Goal: Transaction & Acquisition: Purchase product/service

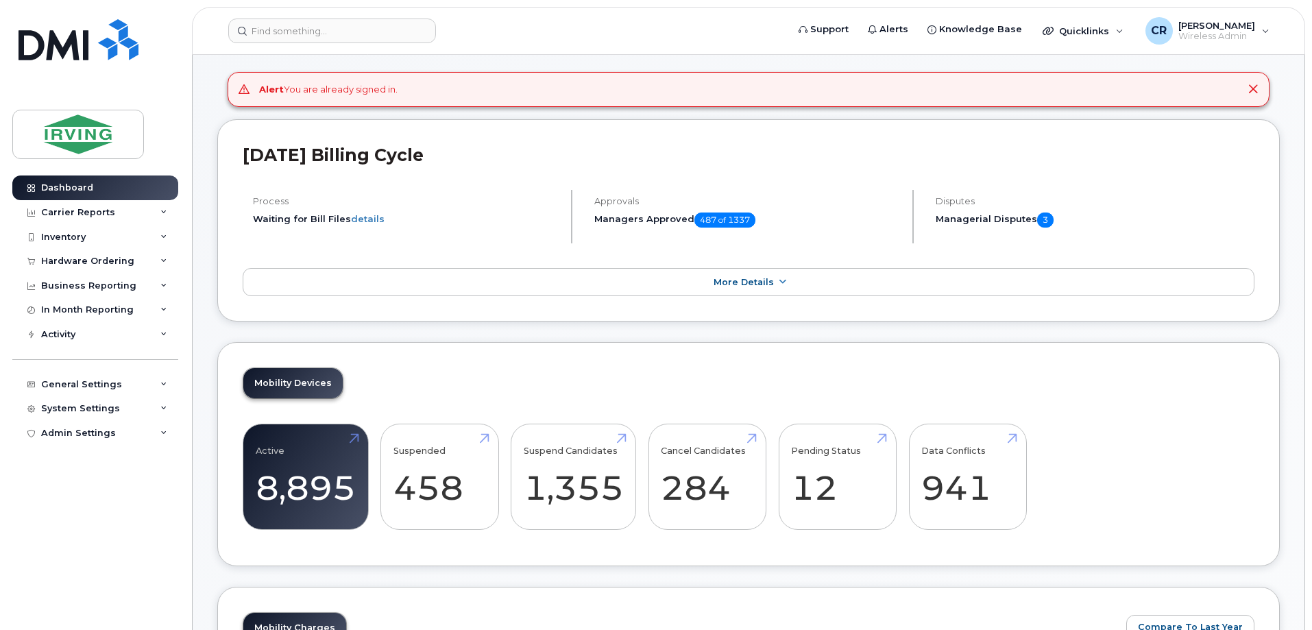
scroll to position [206, 0]
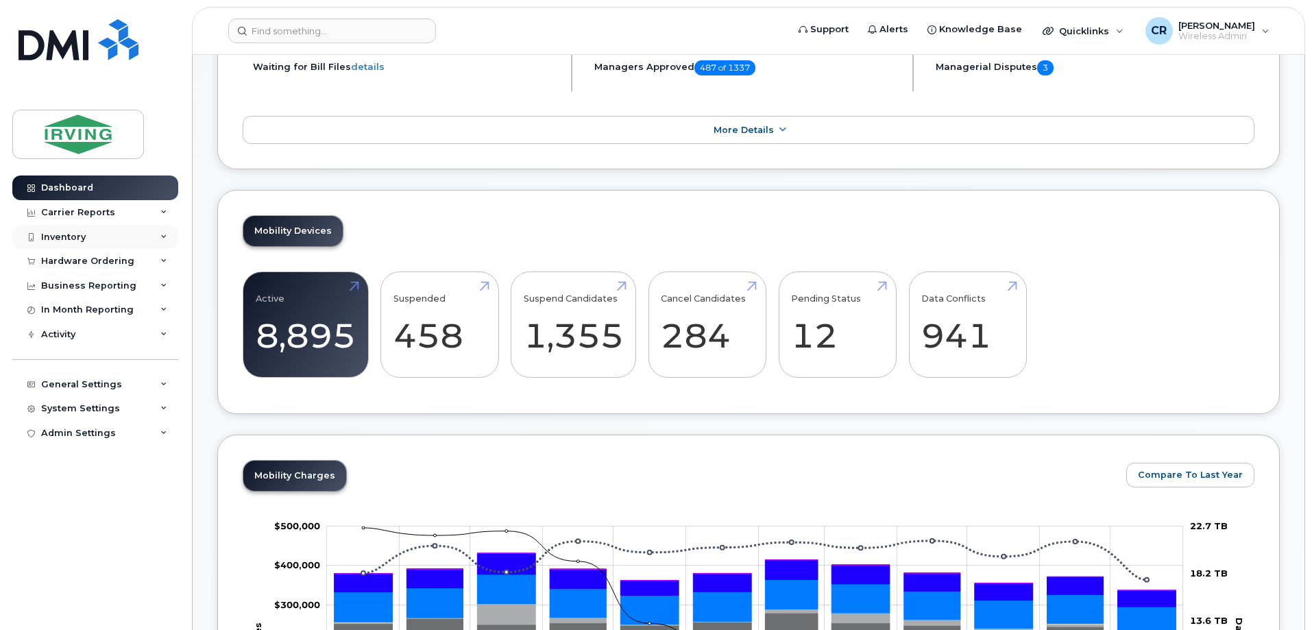
click at [70, 236] on div "Inventory" at bounding box center [63, 237] width 45 height 11
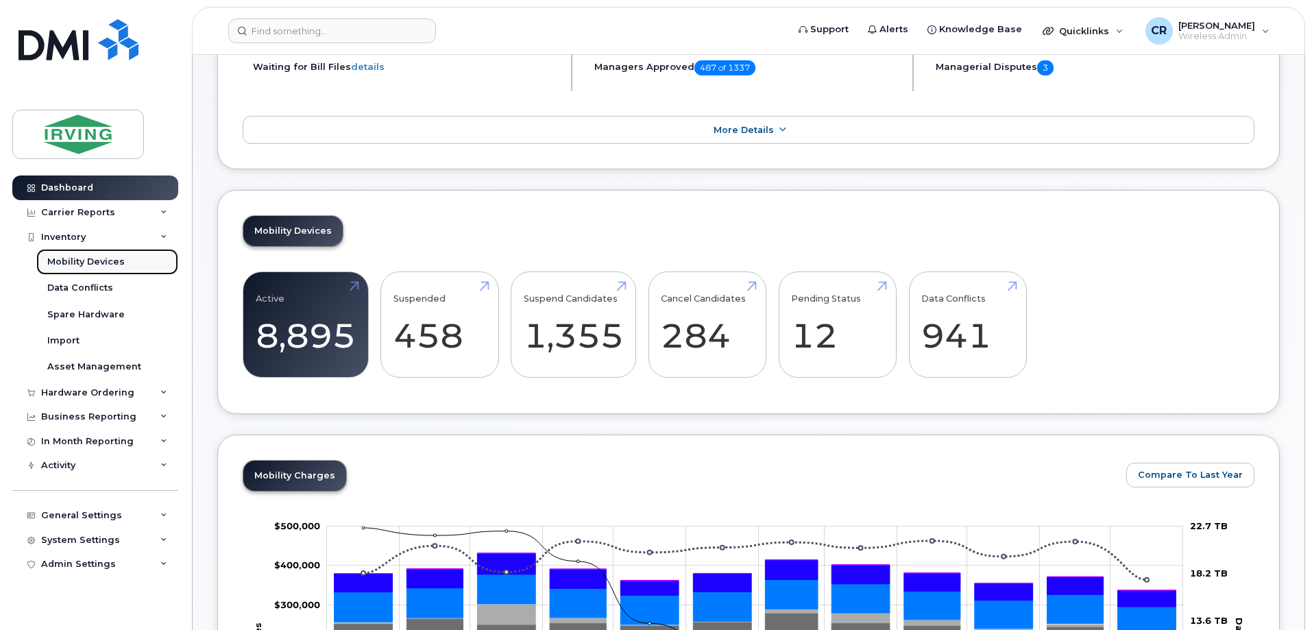
click at [76, 260] on div "Mobility Devices" at bounding box center [85, 262] width 77 height 12
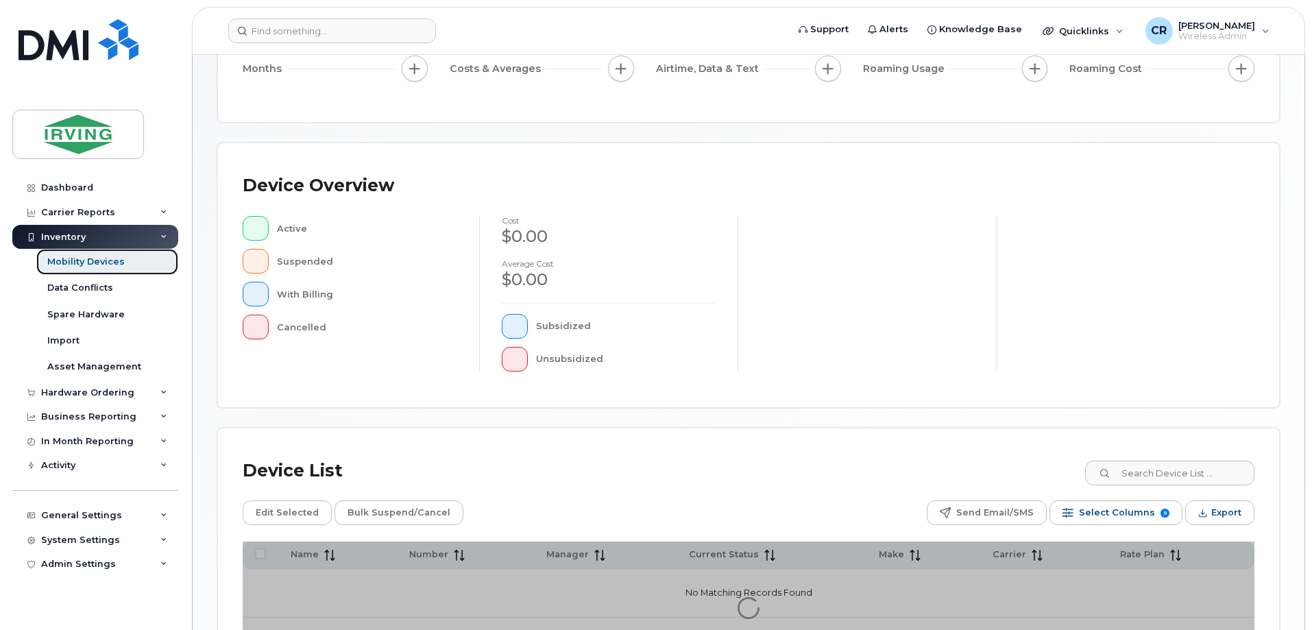
scroll to position [206, 0]
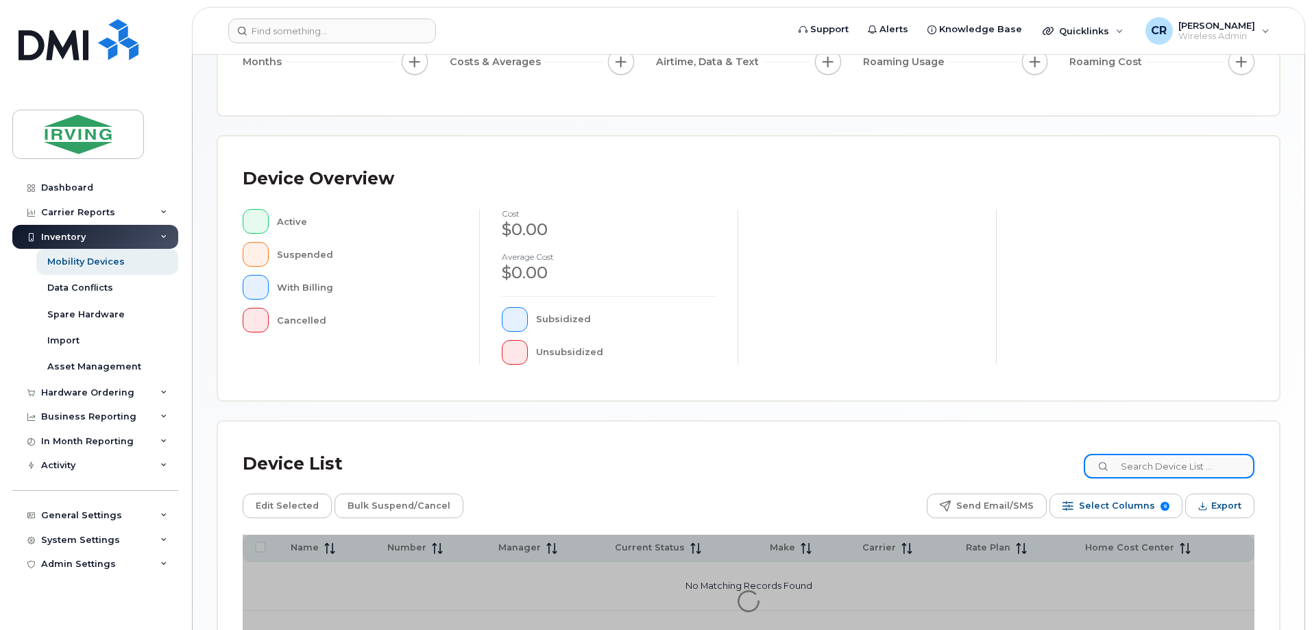
click at [1175, 460] on input at bounding box center [1169, 466] width 171 height 25
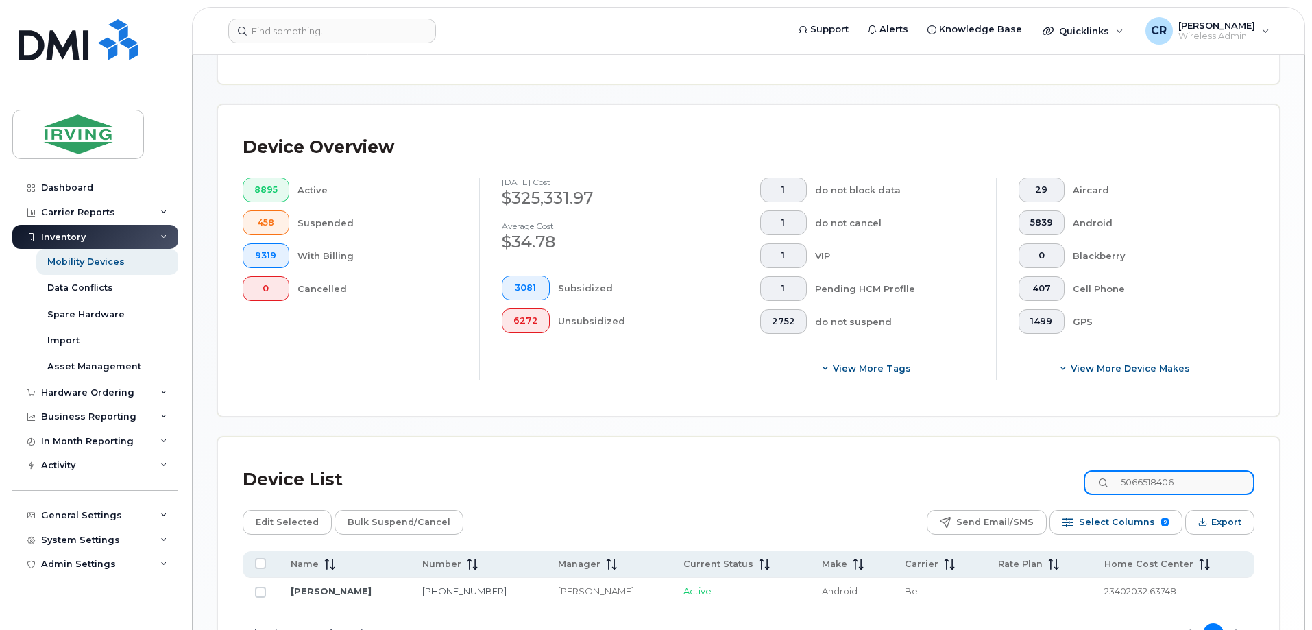
scroll to position [362, 0]
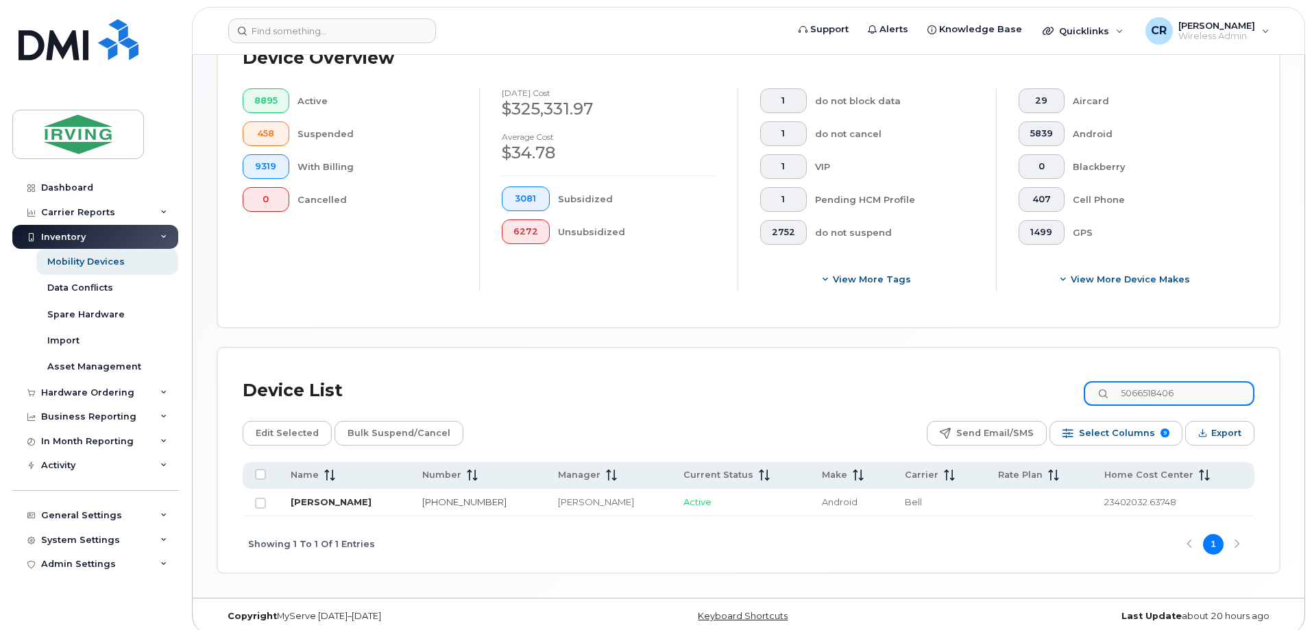
type input "5066518406"
click at [331, 496] on link "[PERSON_NAME]" at bounding box center [331, 501] width 81 height 11
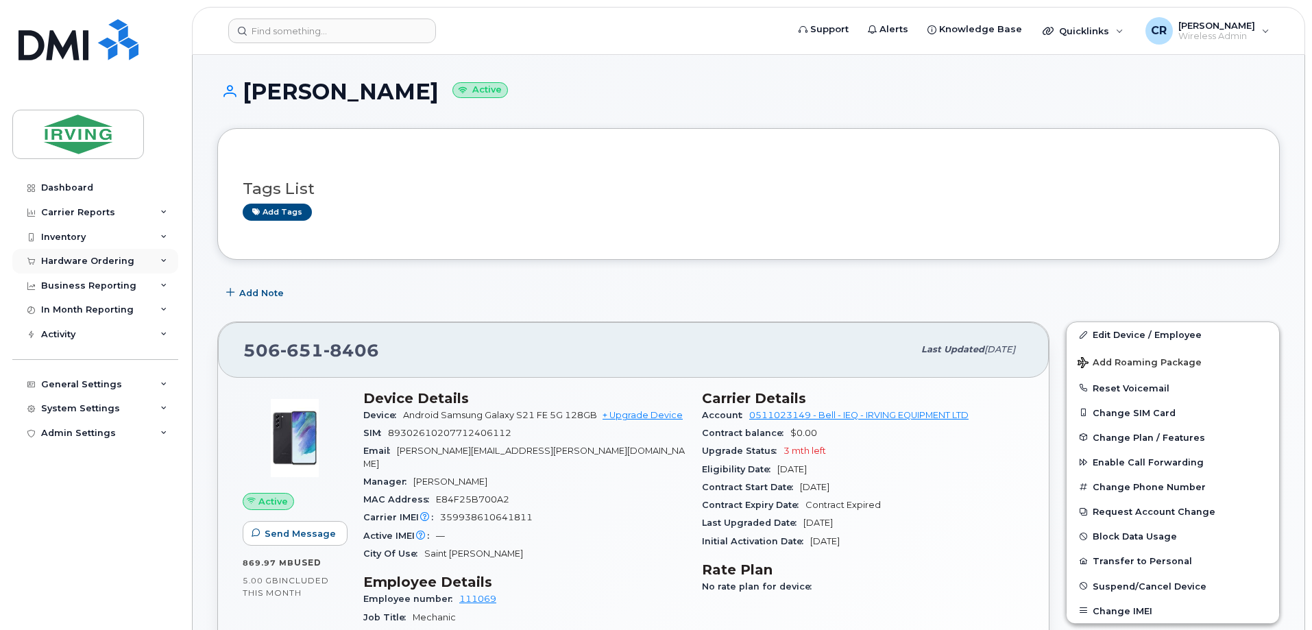
click at [64, 257] on div "Hardware Ordering" at bounding box center [87, 261] width 93 height 11
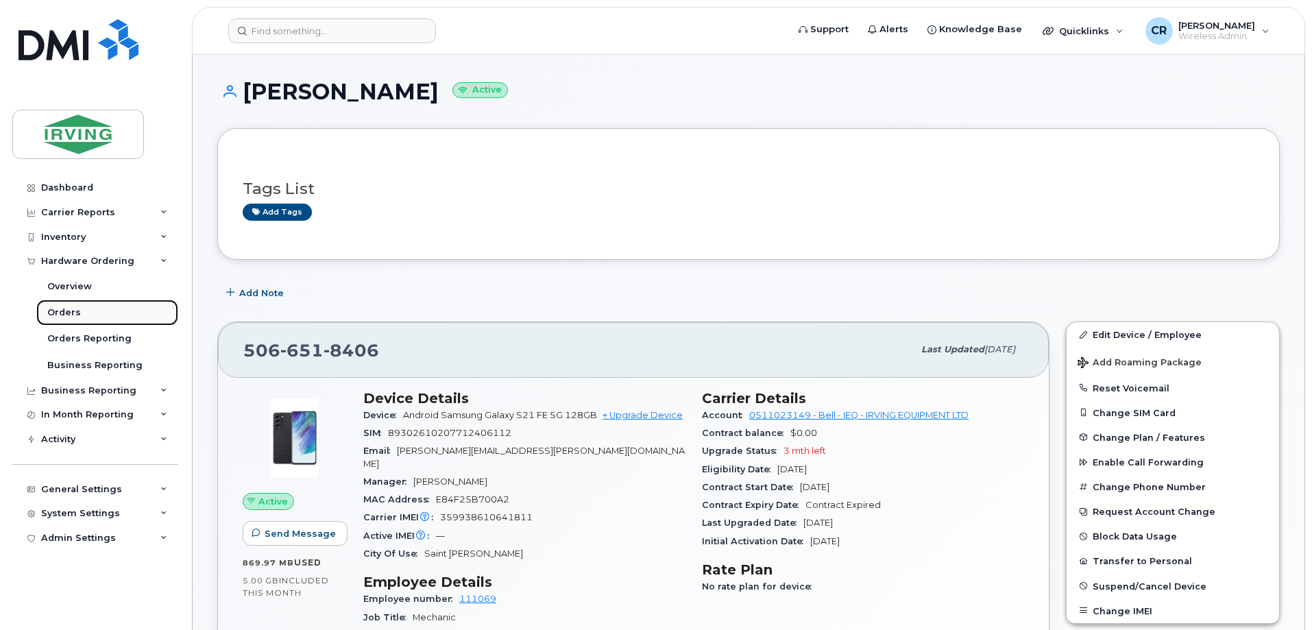
click at [61, 316] on div "Orders" at bounding box center [64, 313] width 34 height 12
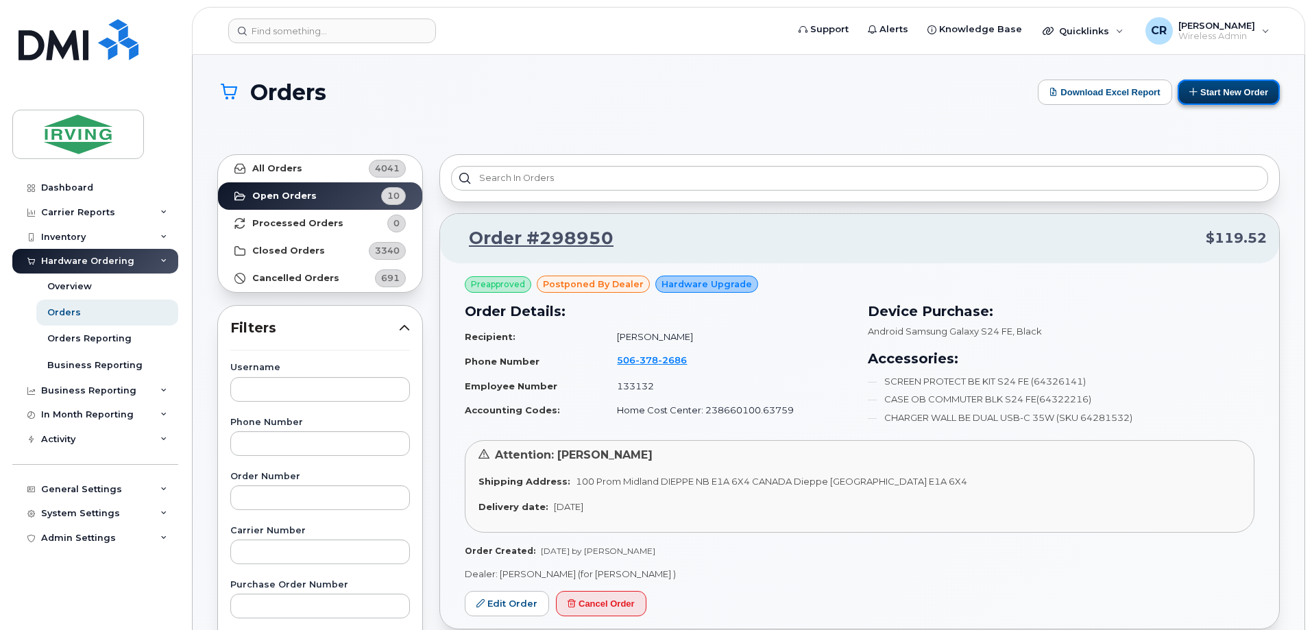
click at [1219, 100] on button "Start New Order" at bounding box center [1229, 92] width 102 height 25
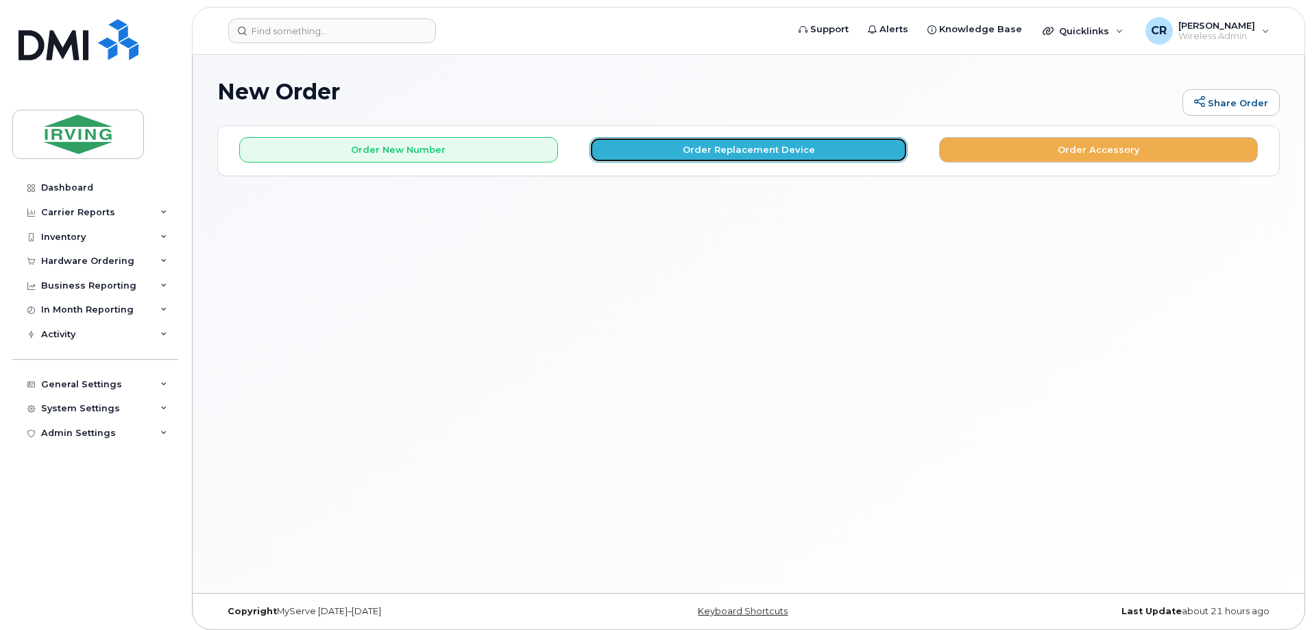
click at [728, 151] on button "Order Replacement Device" at bounding box center [749, 149] width 319 height 25
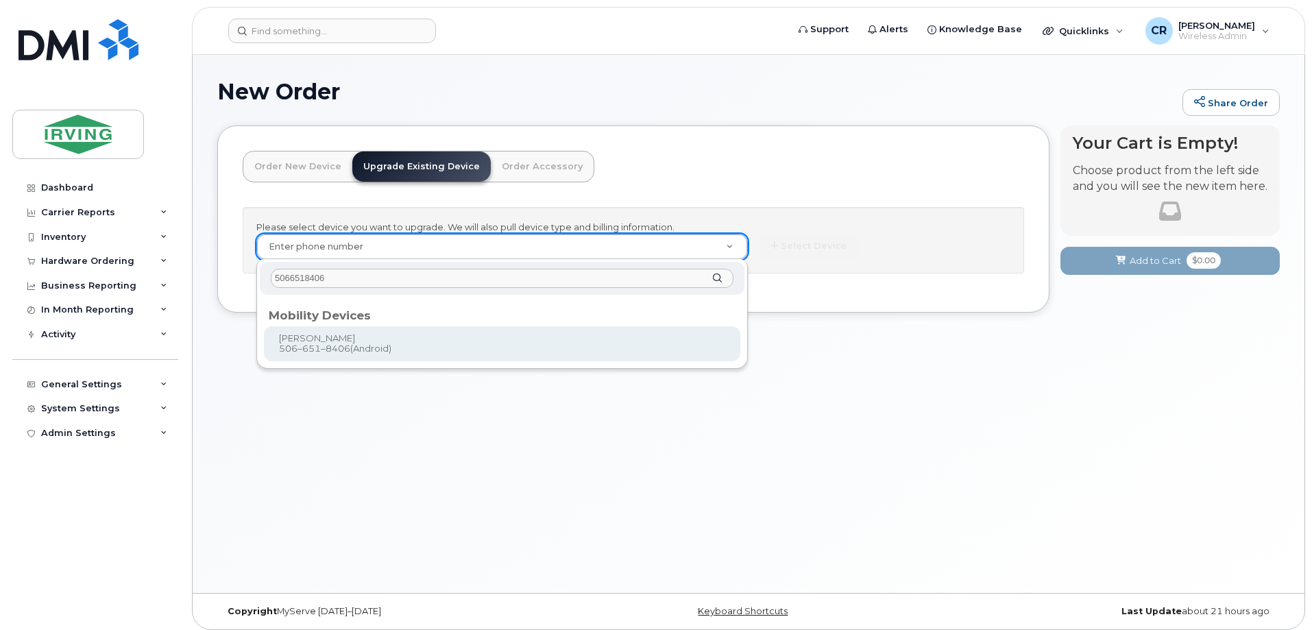
type input "5066518406"
type input "698976"
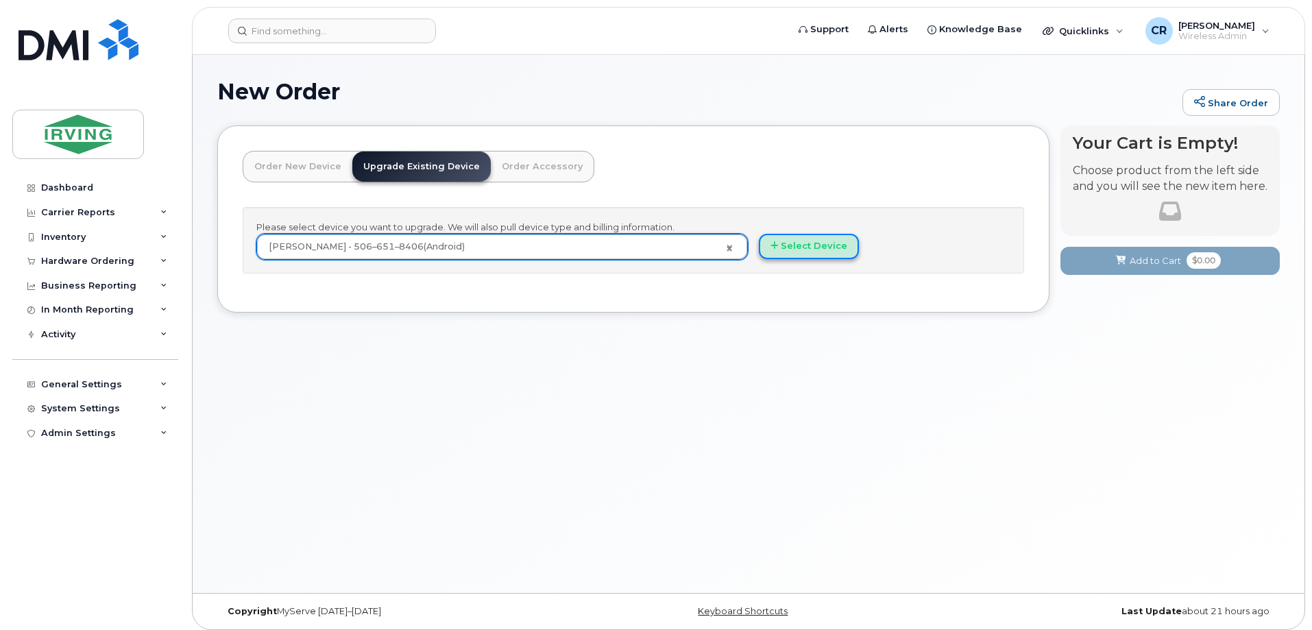
click at [787, 246] on button "Select Device" at bounding box center [809, 246] width 100 height 25
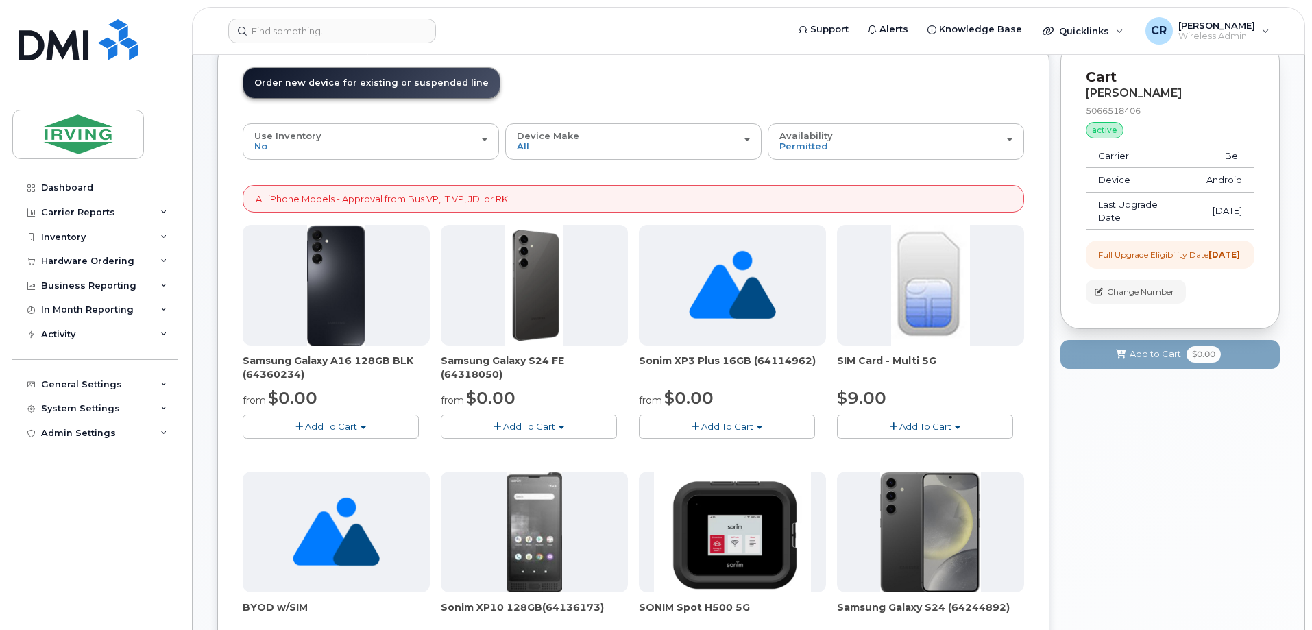
scroll to position [69, 0]
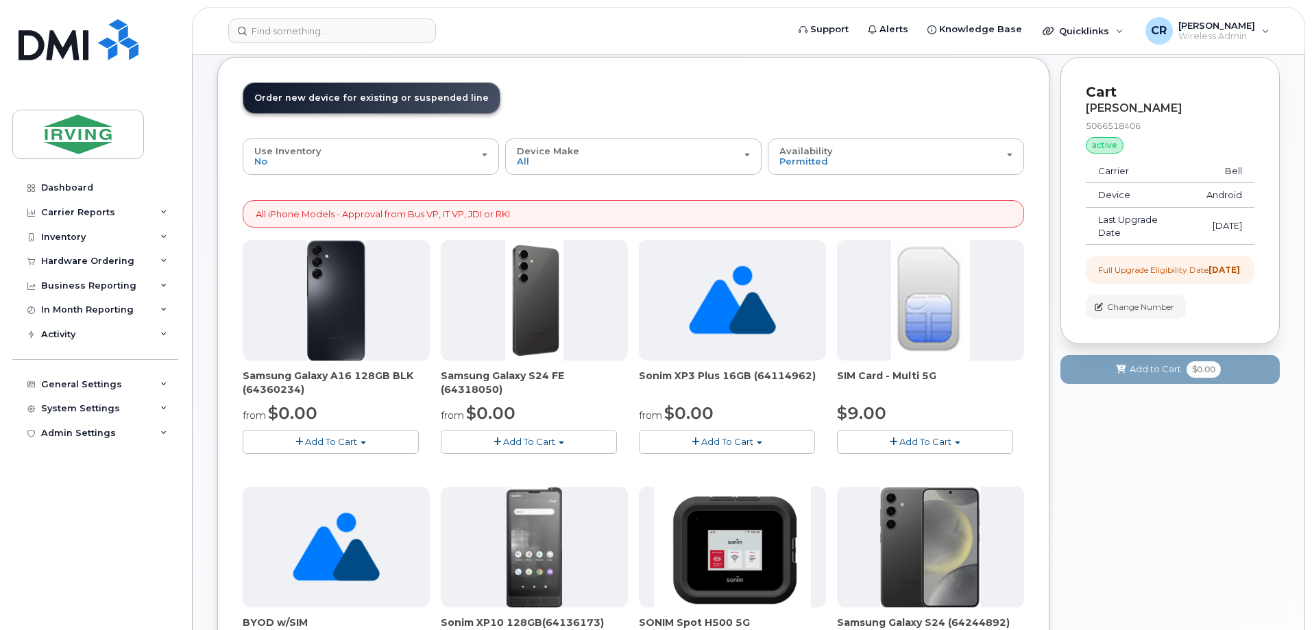
click at [525, 451] on button "Add To Cart" at bounding box center [529, 442] width 176 height 24
click at [532, 468] on link "$0.00 - 3 year term - voice & data plan (128GB)" at bounding box center [563, 467] width 238 height 17
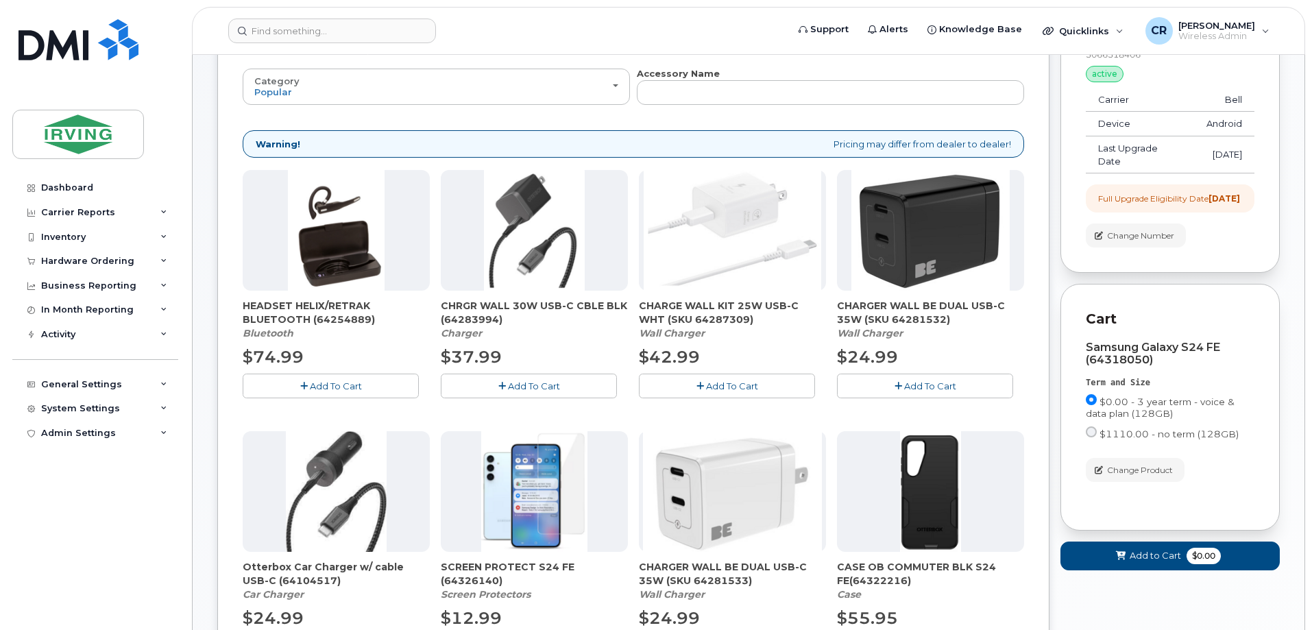
scroll to position [0, 0]
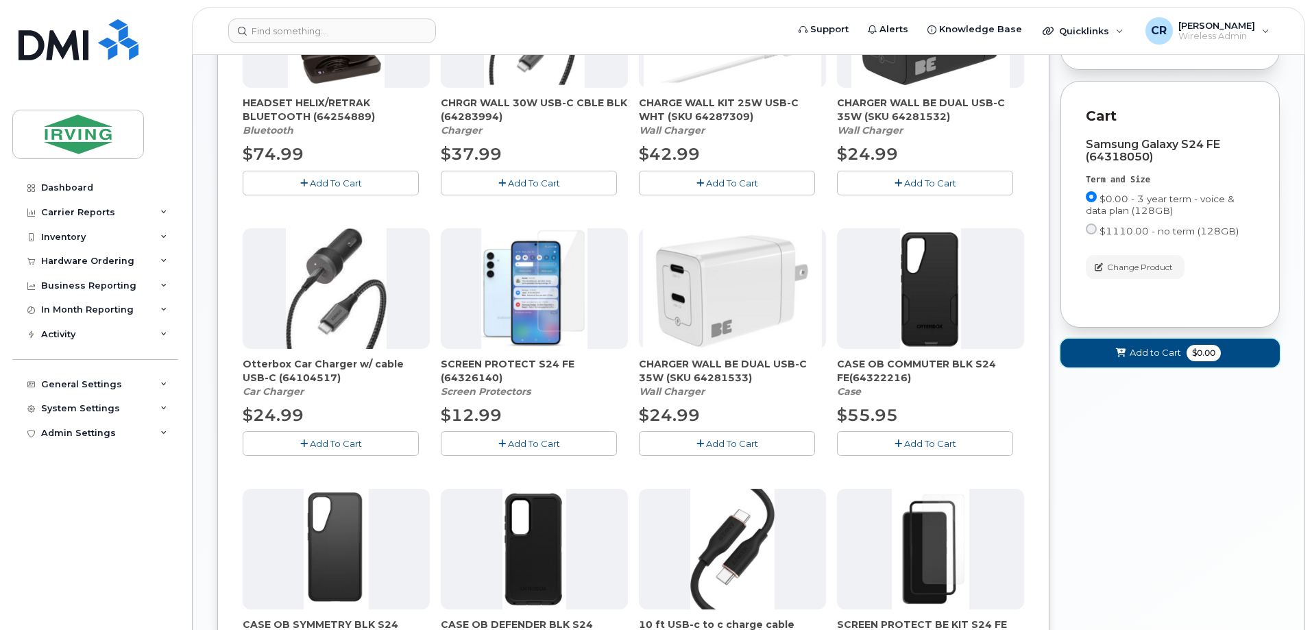
drag, startPoint x: 1168, startPoint y: 362, endPoint x: 1062, endPoint y: 403, distance: 114.4
click at [1168, 359] on span "Add to Cart" at bounding box center [1155, 352] width 51 height 13
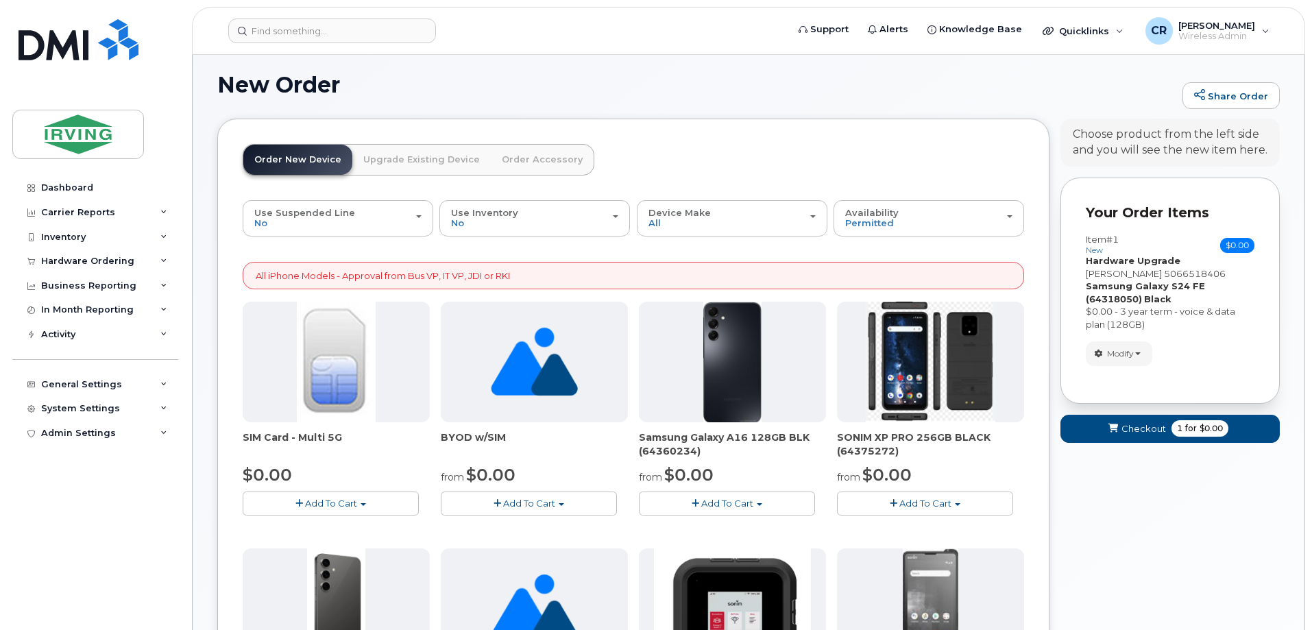
scroll to position [814, 0]
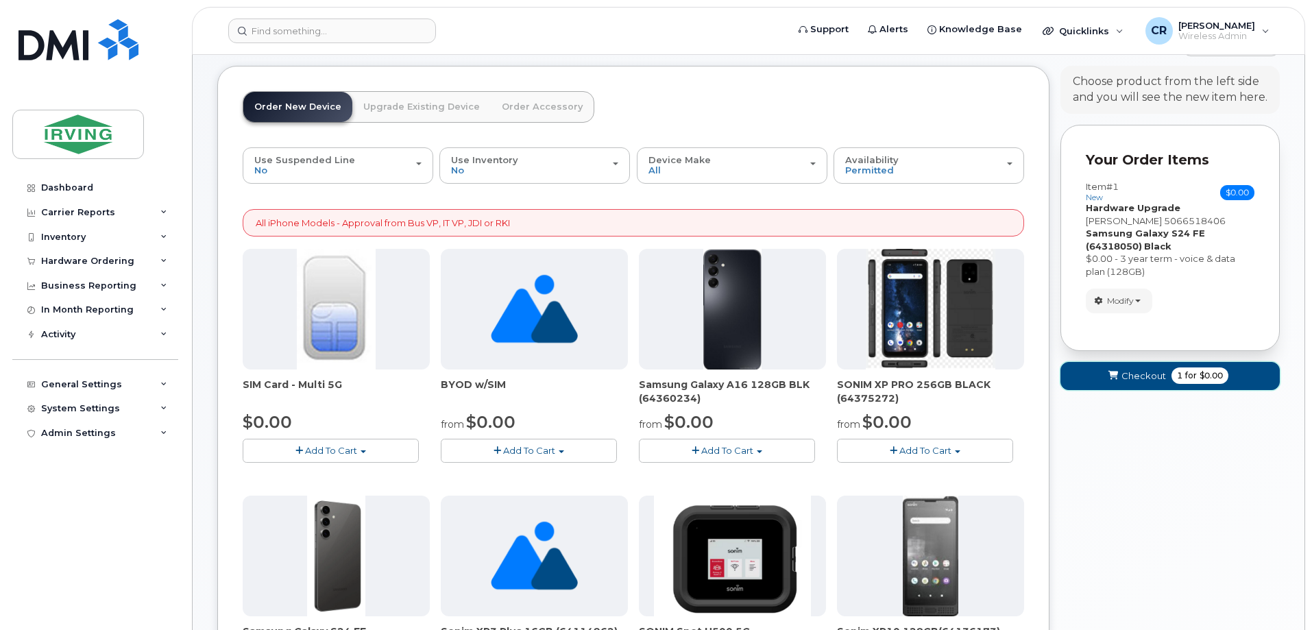
click at [1134, 381] on span "Checkout" at bounding box center [1144, 376] width 45 height 13
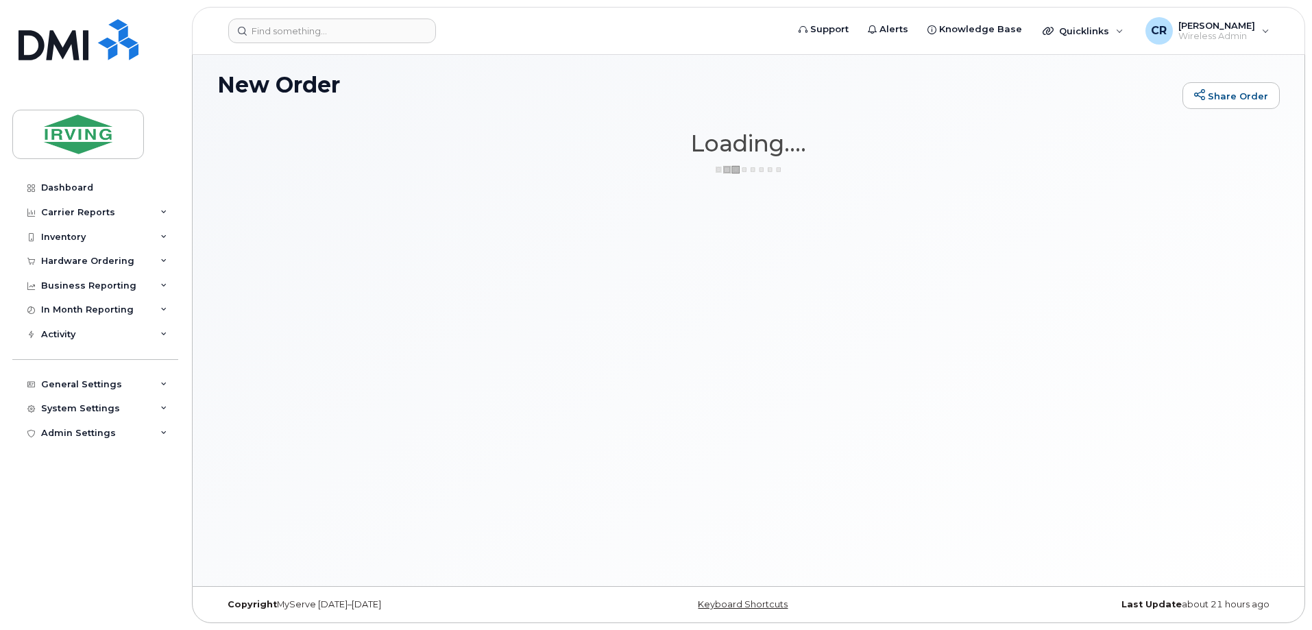
scroll to position [7, 0]
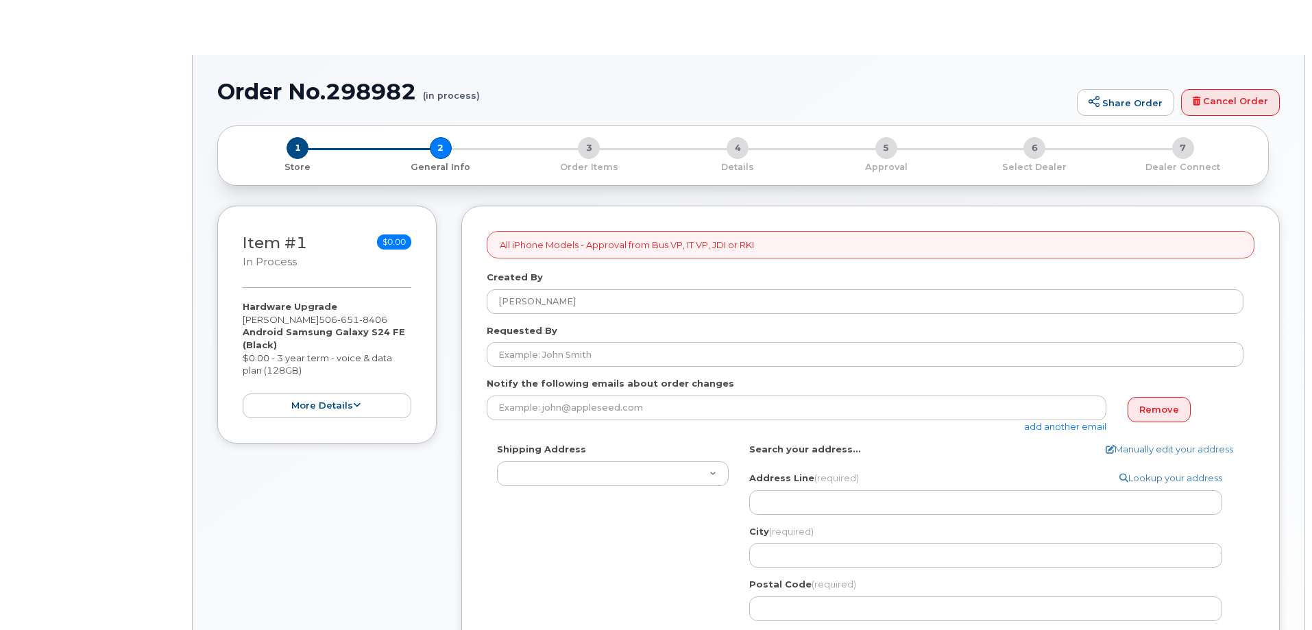
select select
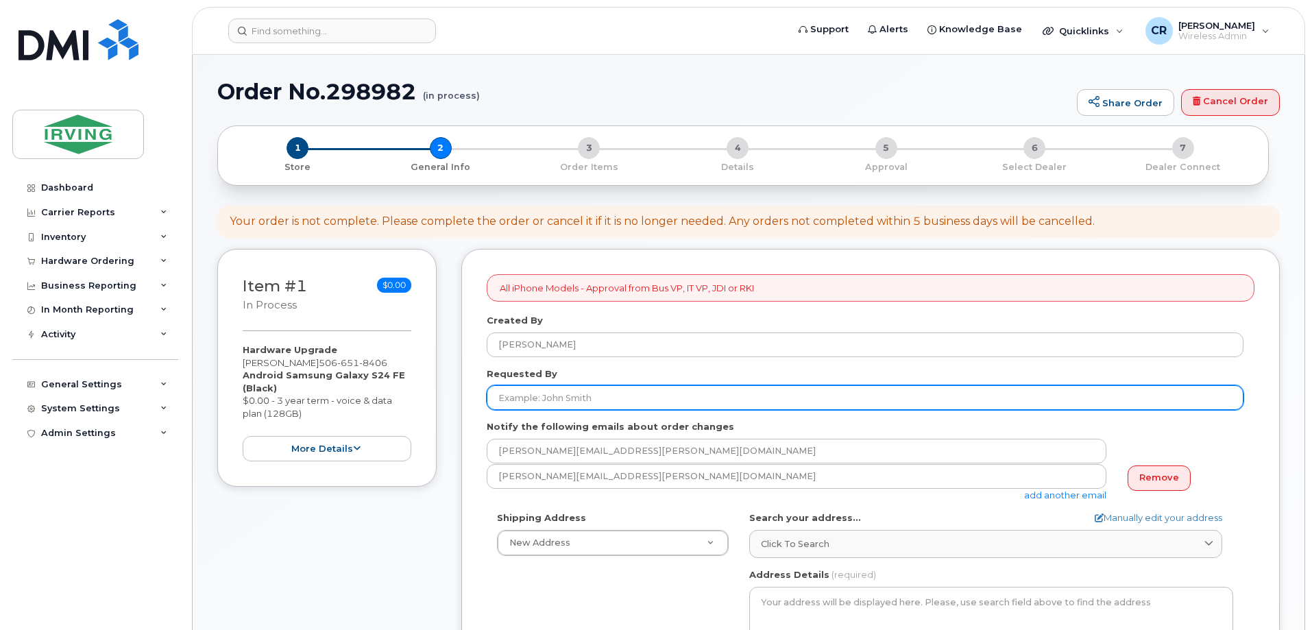
click at [600, 394] on input "Requested By" at bounding box center [865, 397] width 757 height 25
type input "[PERSON_NAME]"
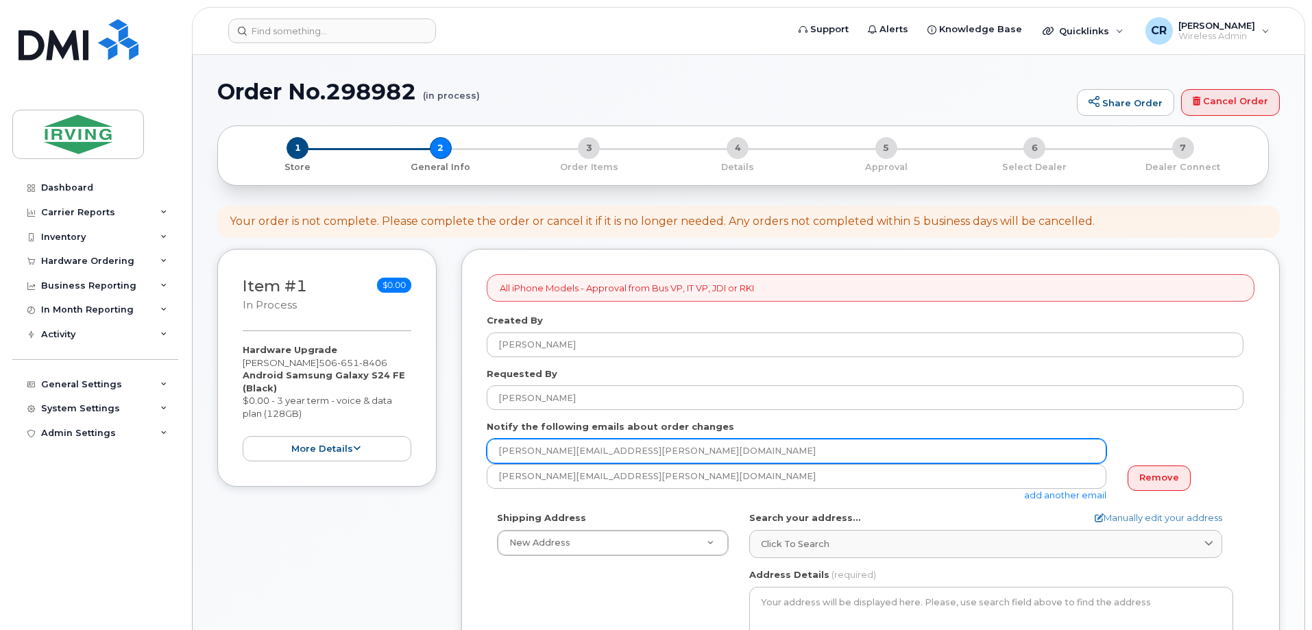
drag, startPoint x: 727, startPoint y: 453, endPoint x: 209, endPoint y: 420, distance: 518.7
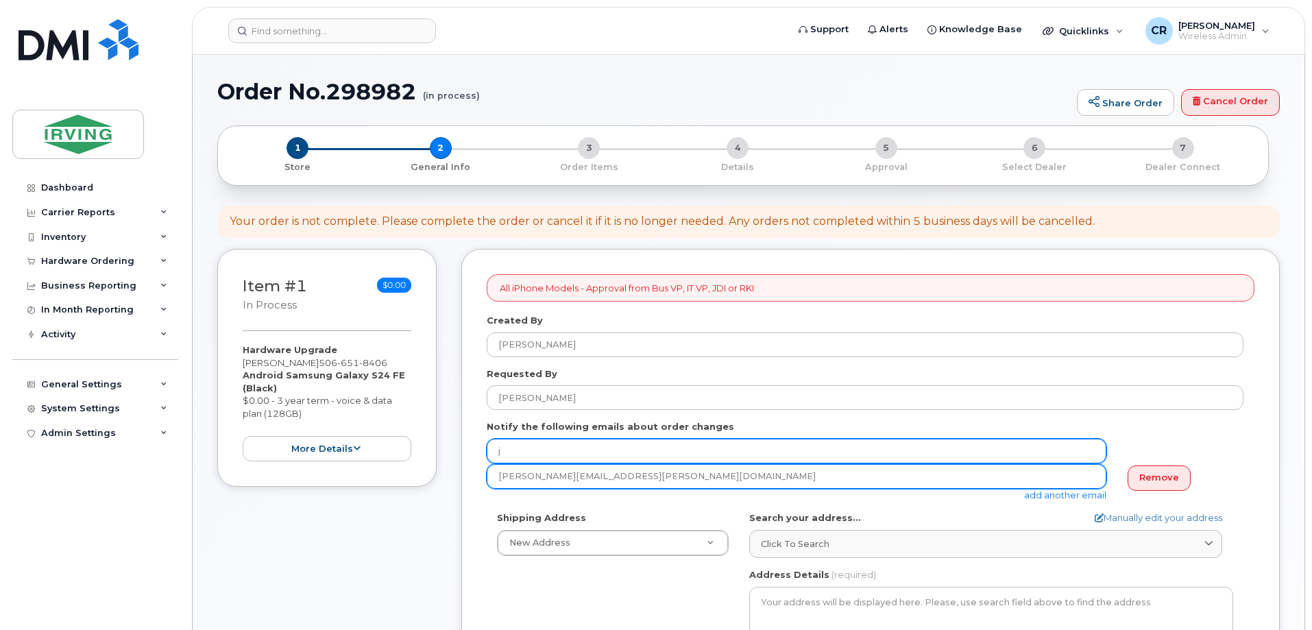
type input "[EMAIL_ADDRESS][DOMAIN_NAME]"
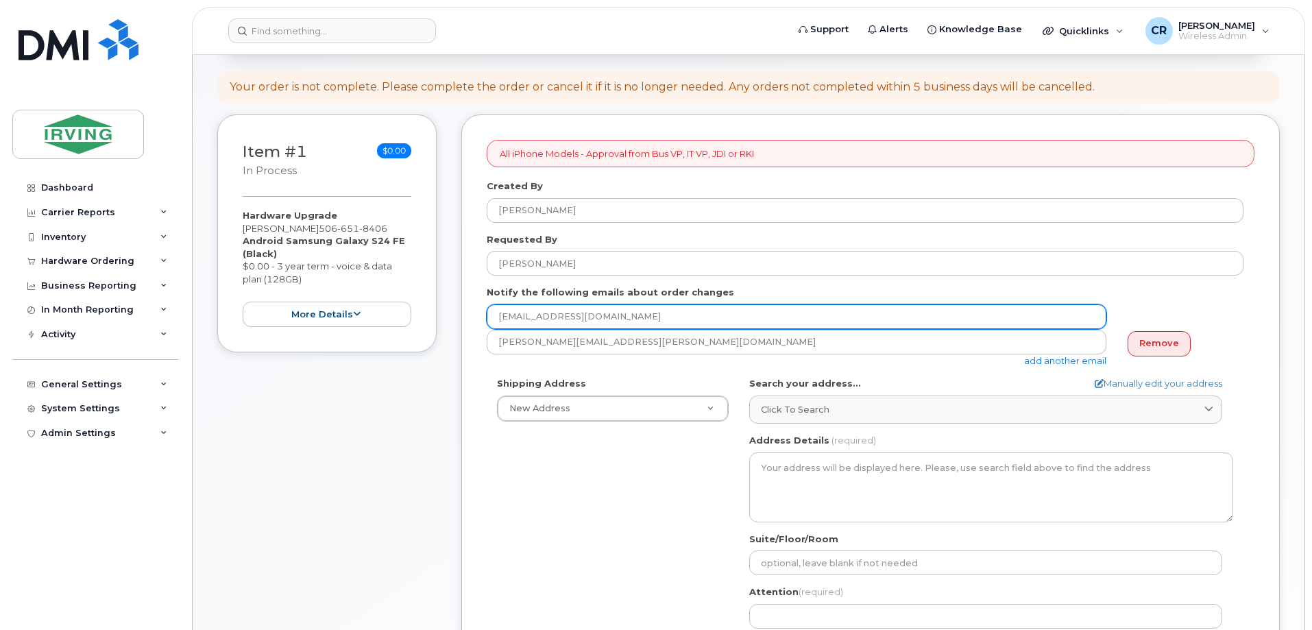
scroll to position [137, 0]
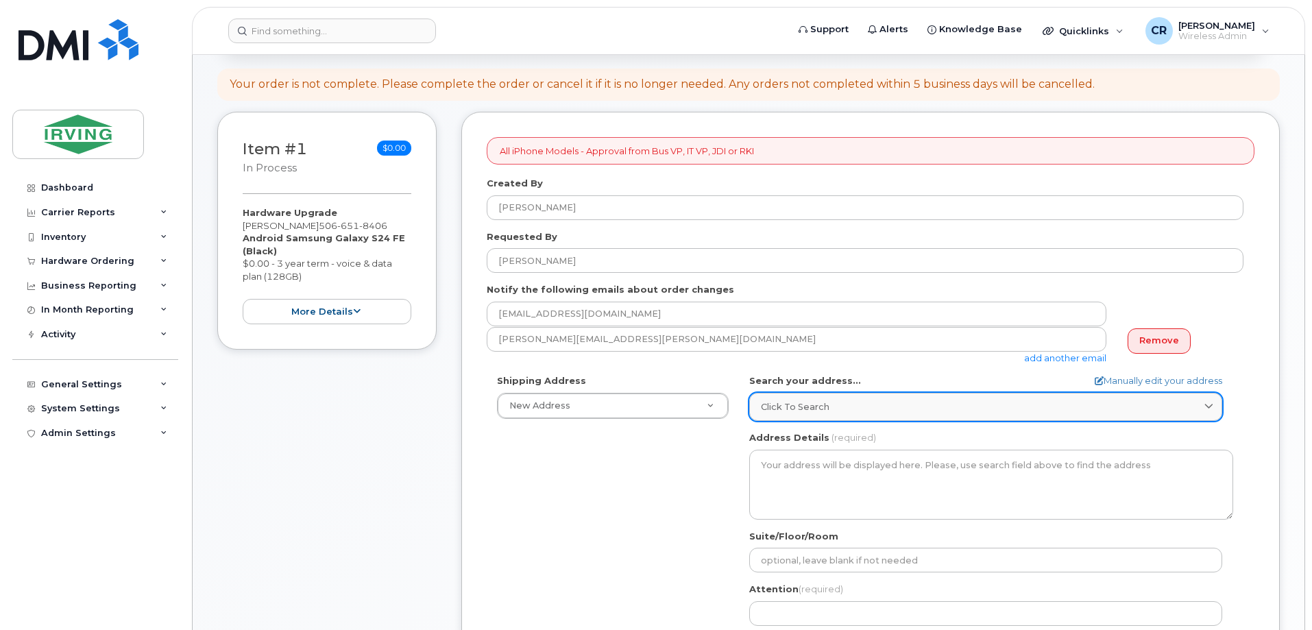
click at [813, 408] on span "Click to search" at bounding box center [795, 406] width 69 height 13
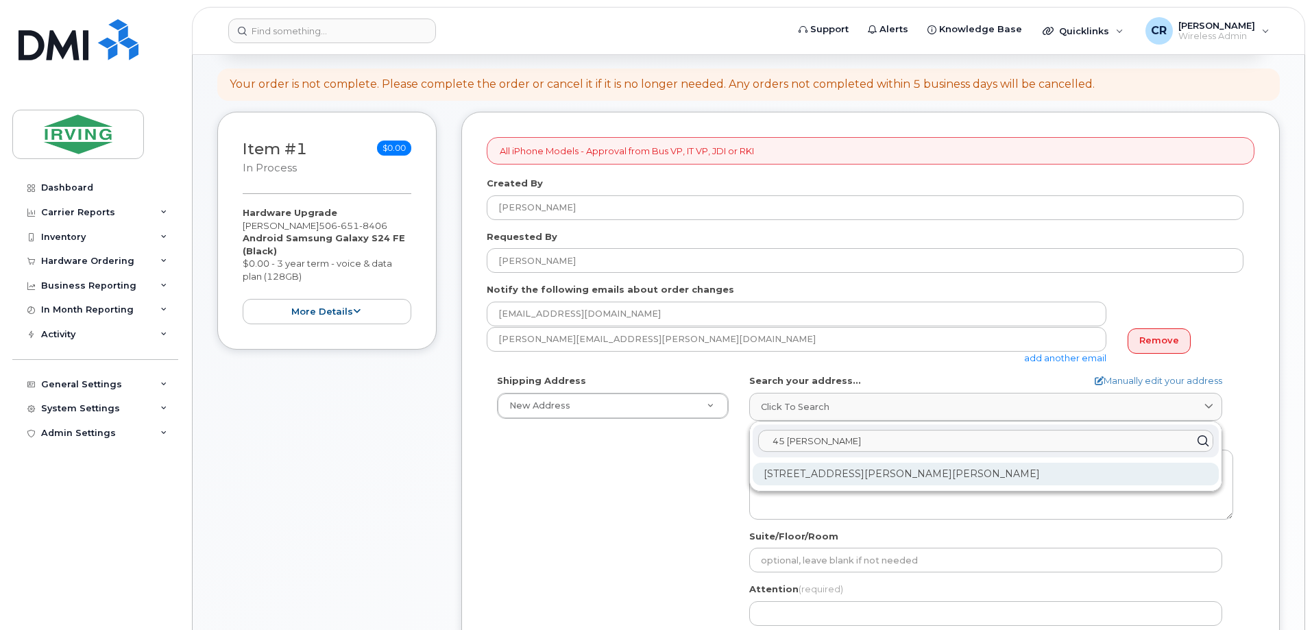
type input "45 gifford"
click at [837, 479] on div "45 Gifford Rd Saint John NB E2M 5K7" at bounding box center [986, 474] width 466 height 23
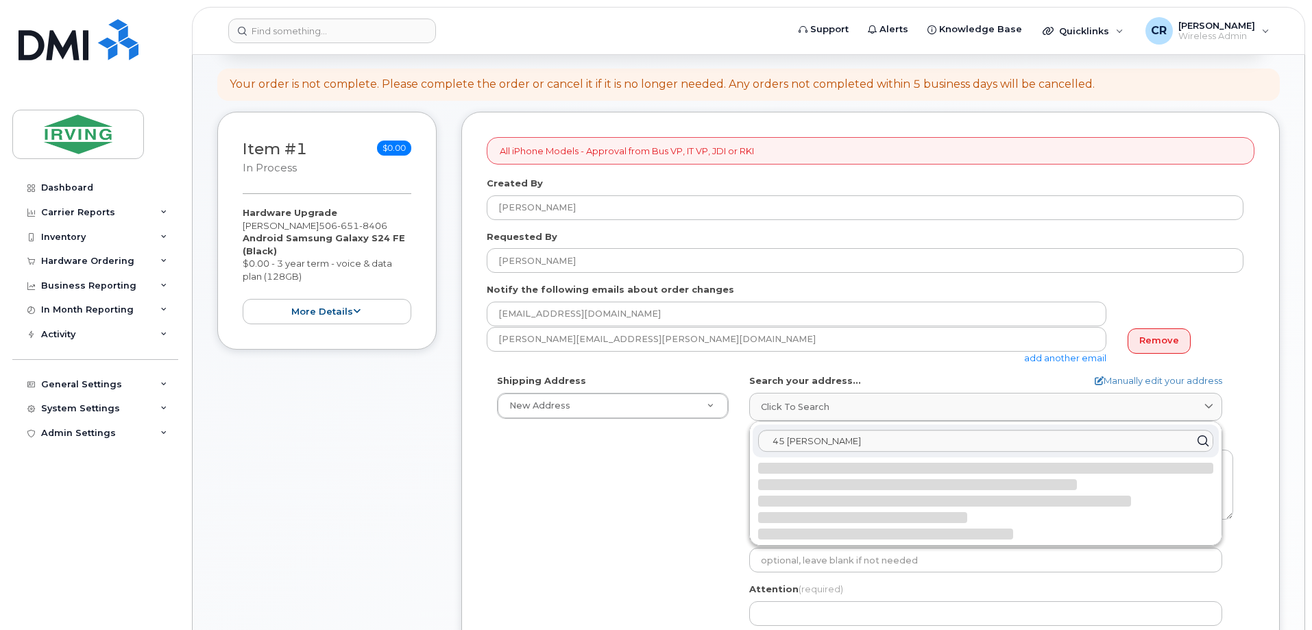
select select
type textarea "45 Gifford Rd SAINT JOHN NB E2M 5K7 CANADA"
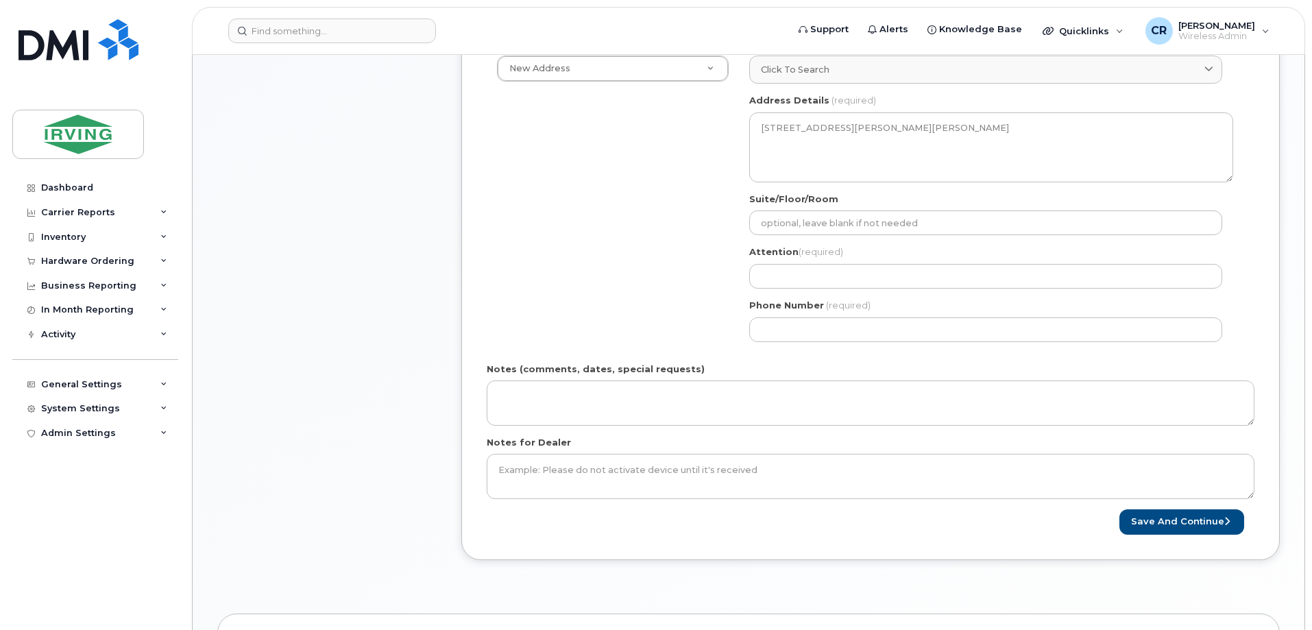
scroll to position [480, 0]
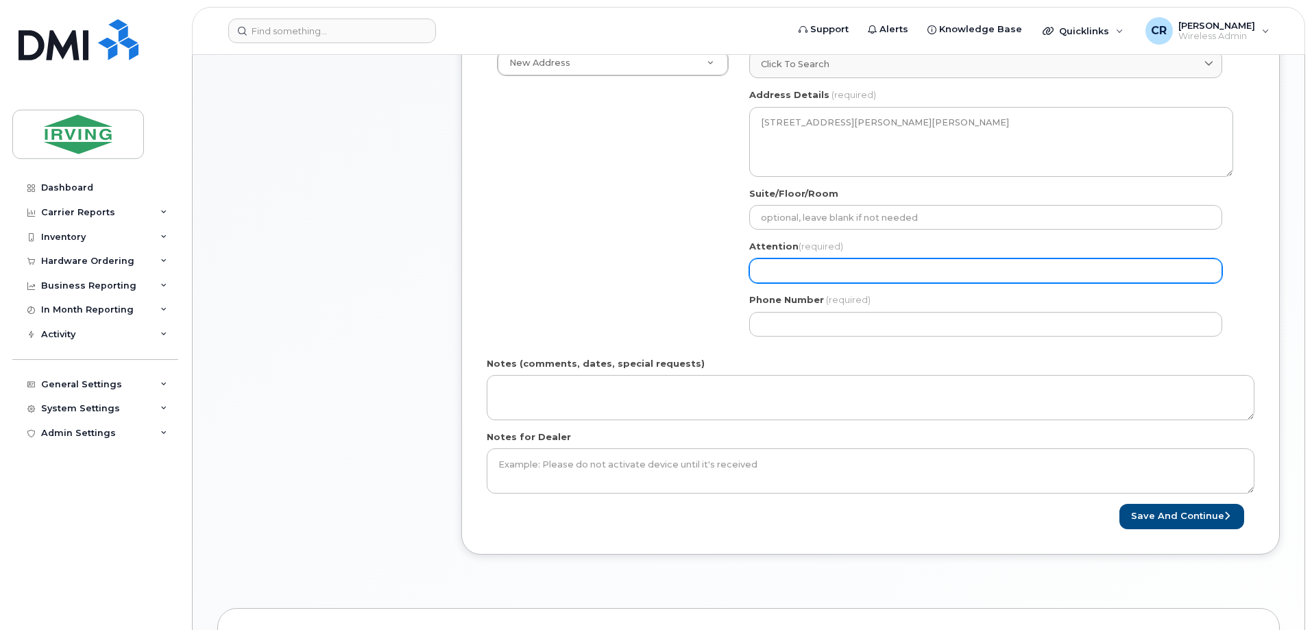
click at [812, 267] on input "Attention (required)" at bounding box center [986, 271] width 473 height 25
select select
type input "J"
select select
type input "Jo"
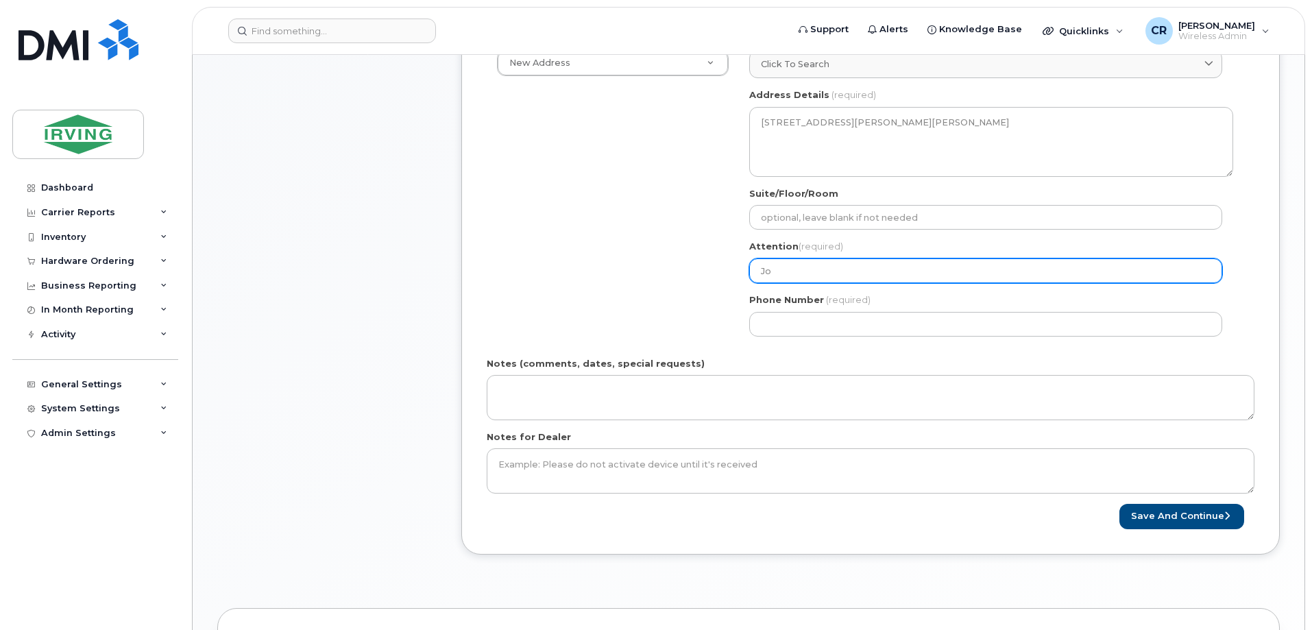
select select
type input "Joh"
select select
type input "John"
select select
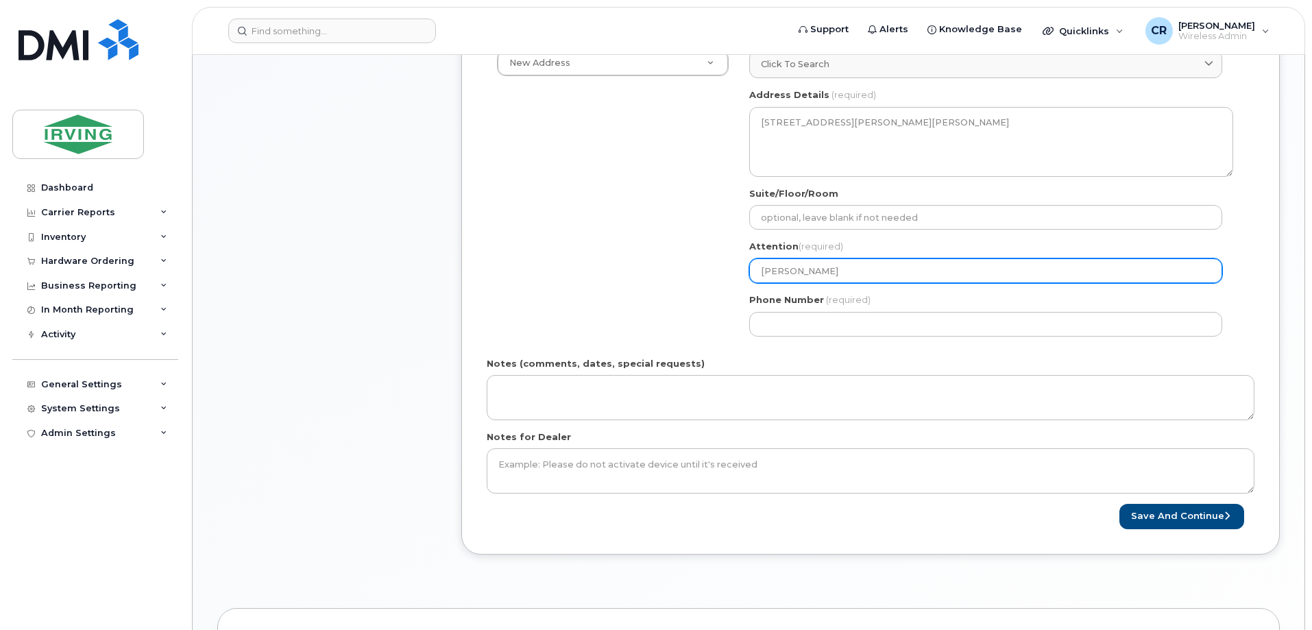
type input "John B"
select select
type input "John Bu"
select select
type input "John Bur"
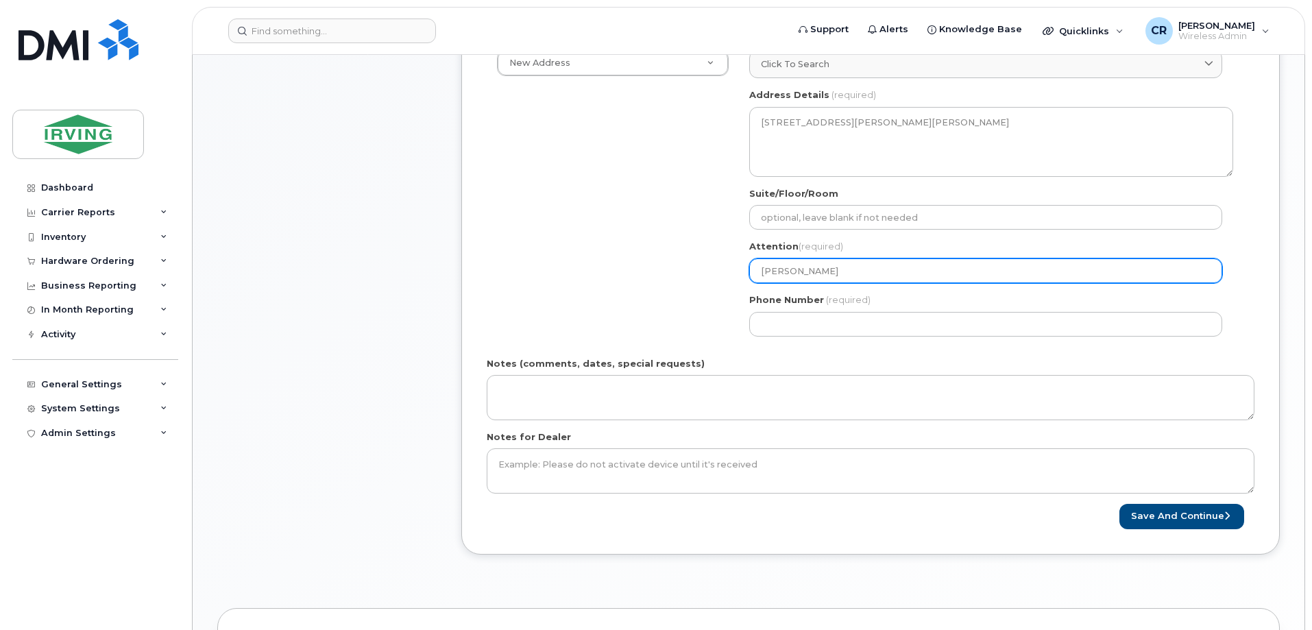
select select
type input "John Burn"
select select
type input "John Burnh"
select select
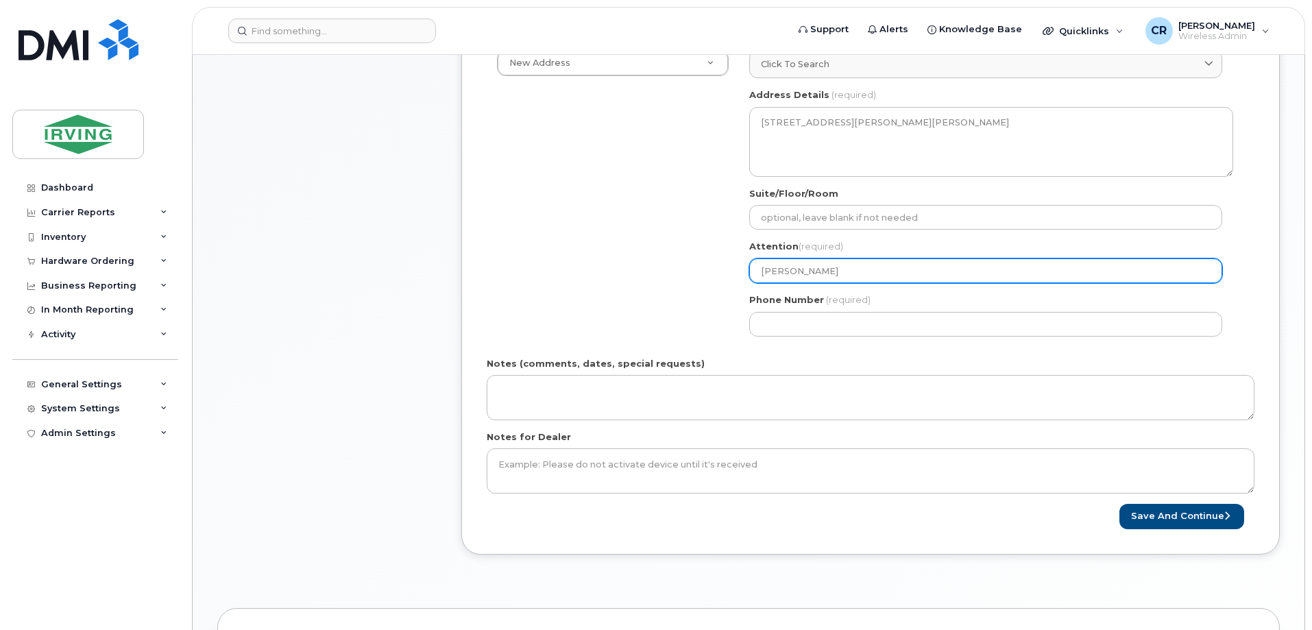
type input "John Burnha"
select select
type input "John Burnham"
select select
type input "John Burnham,"
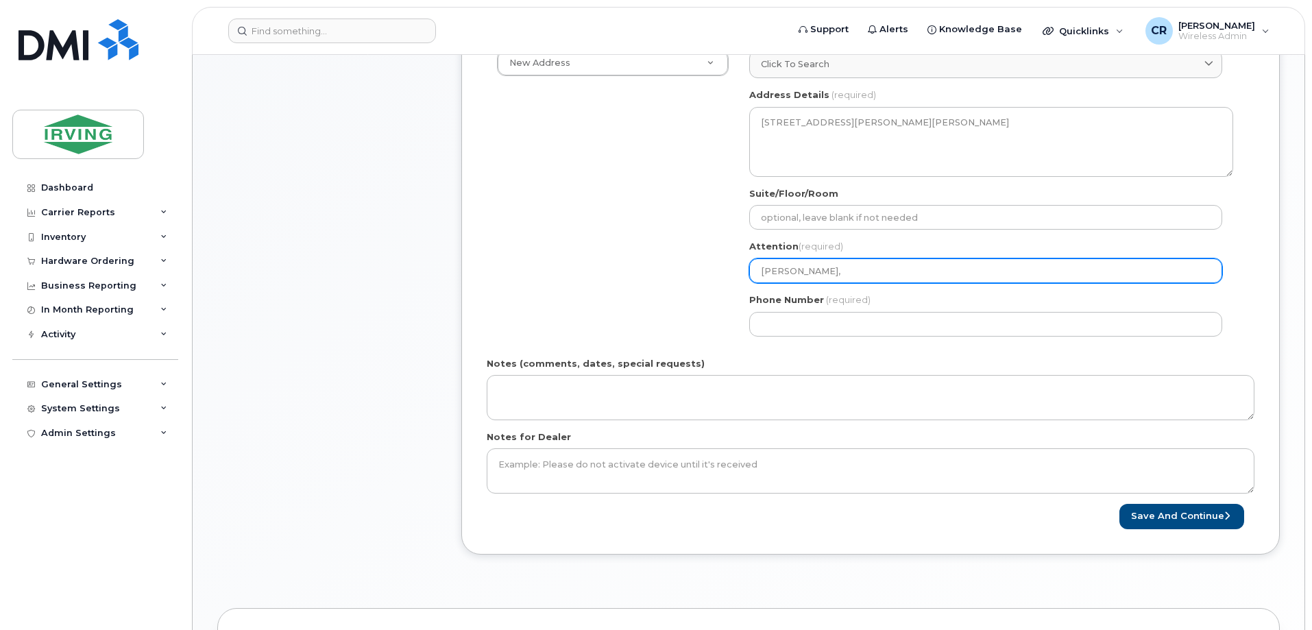
select select
type input "John Burnham, I"
select select
type input "John Burnham, IE"
select select
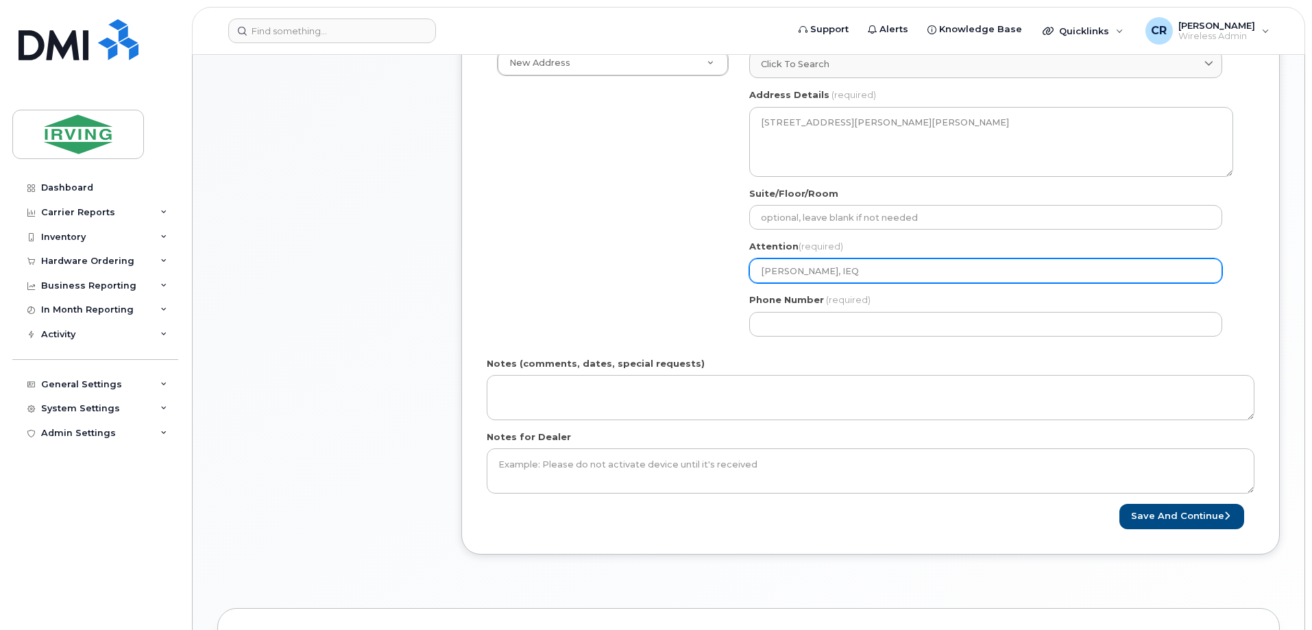
type input "John Burnham, IEQ"
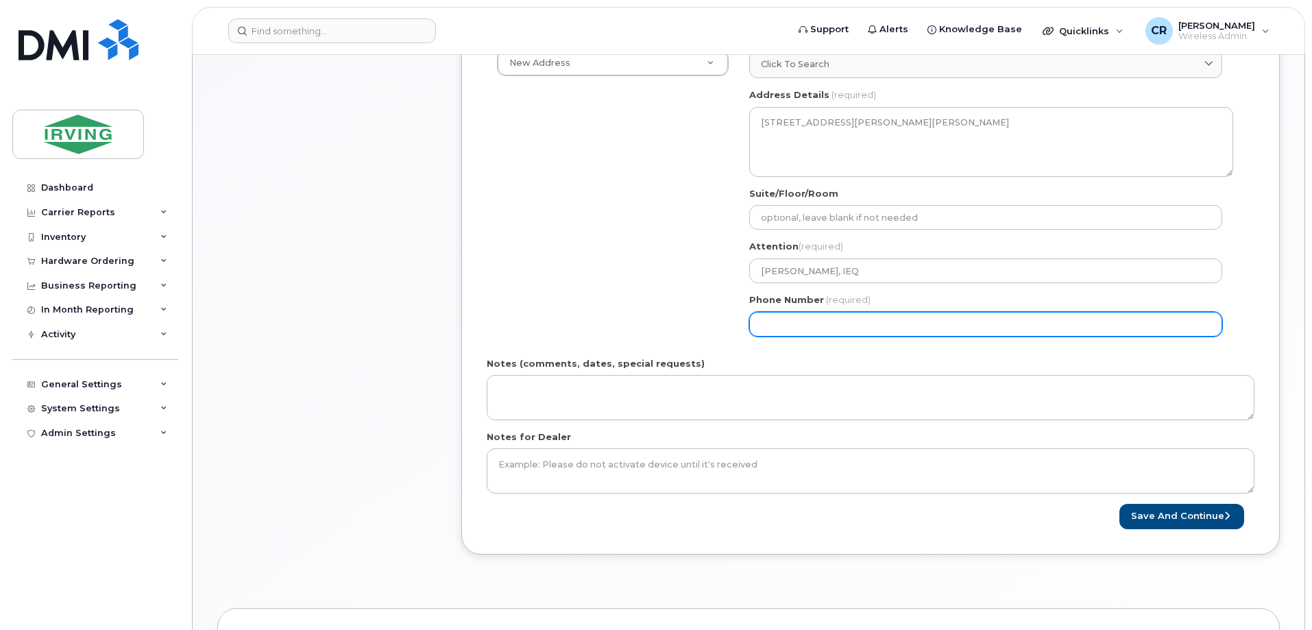
click at [881, 314] on input "Phone Number" at bounding box center [986, 324] width 473 height 25
click at [770, 325] on input "Phone Number" at bounding box center [986, 324] width 473 height 25
type input "506274469"
select select
type input "5062744694"
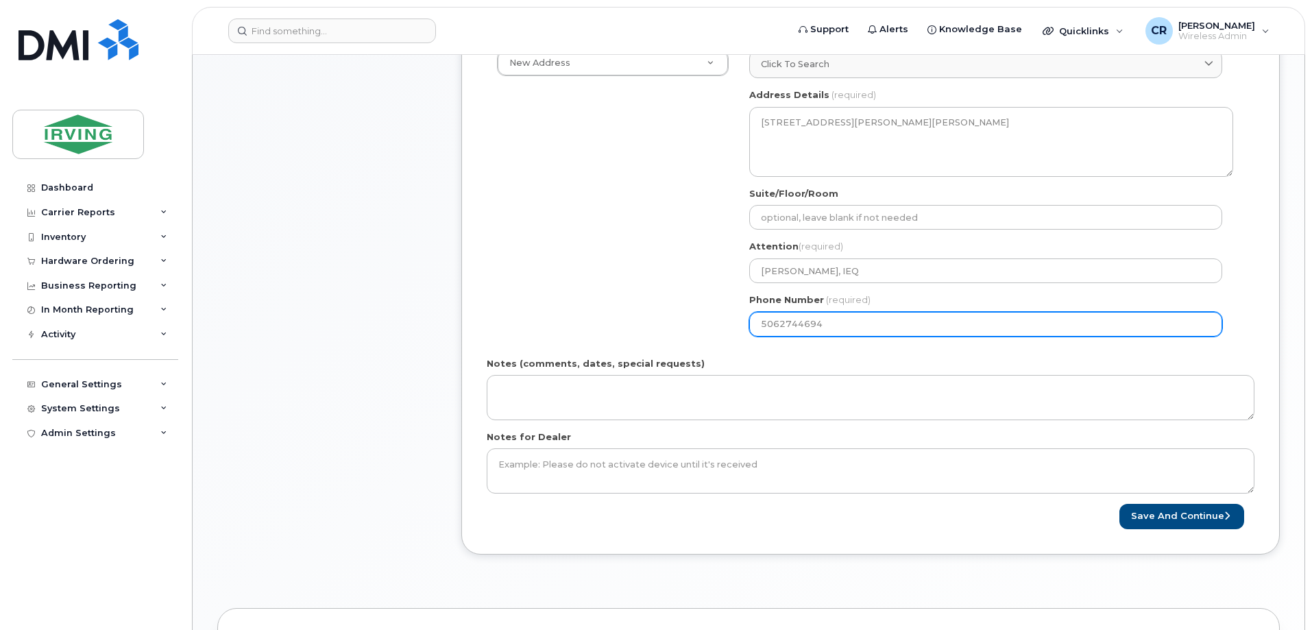
select select
type input "50627446944"
select select
type input "5062744694"
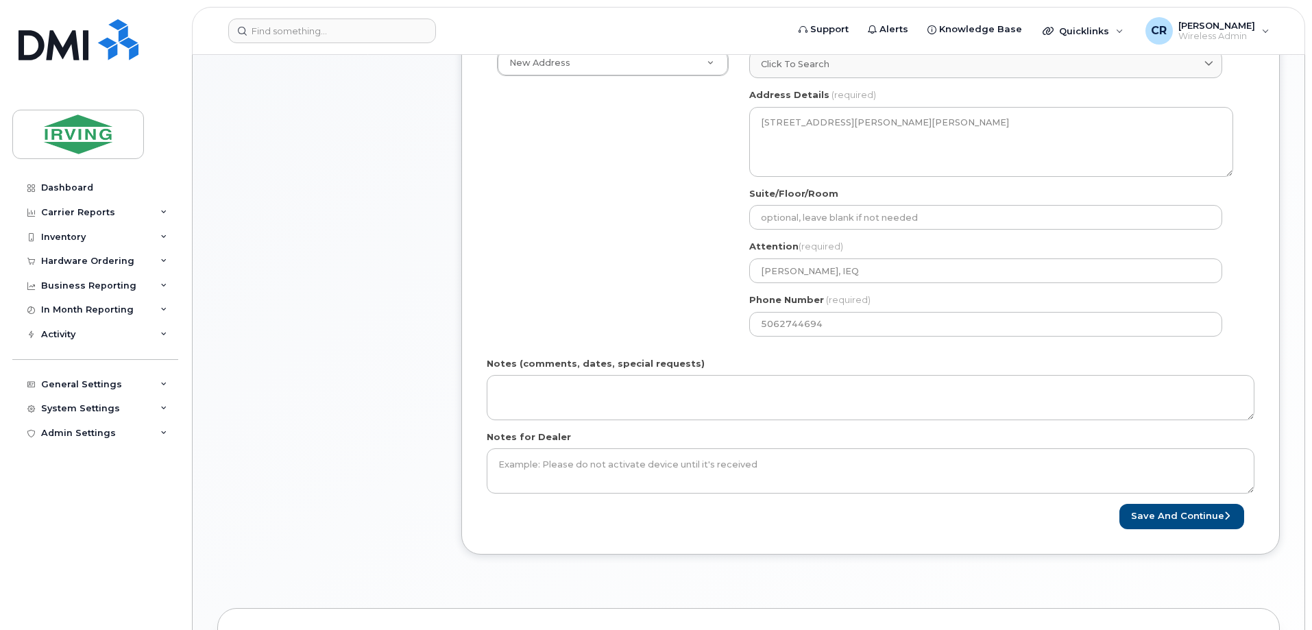
click at [518, 374] on div "Notes (comments, dates, special requests)" at bounding box center [871, 388] width 768 height 63
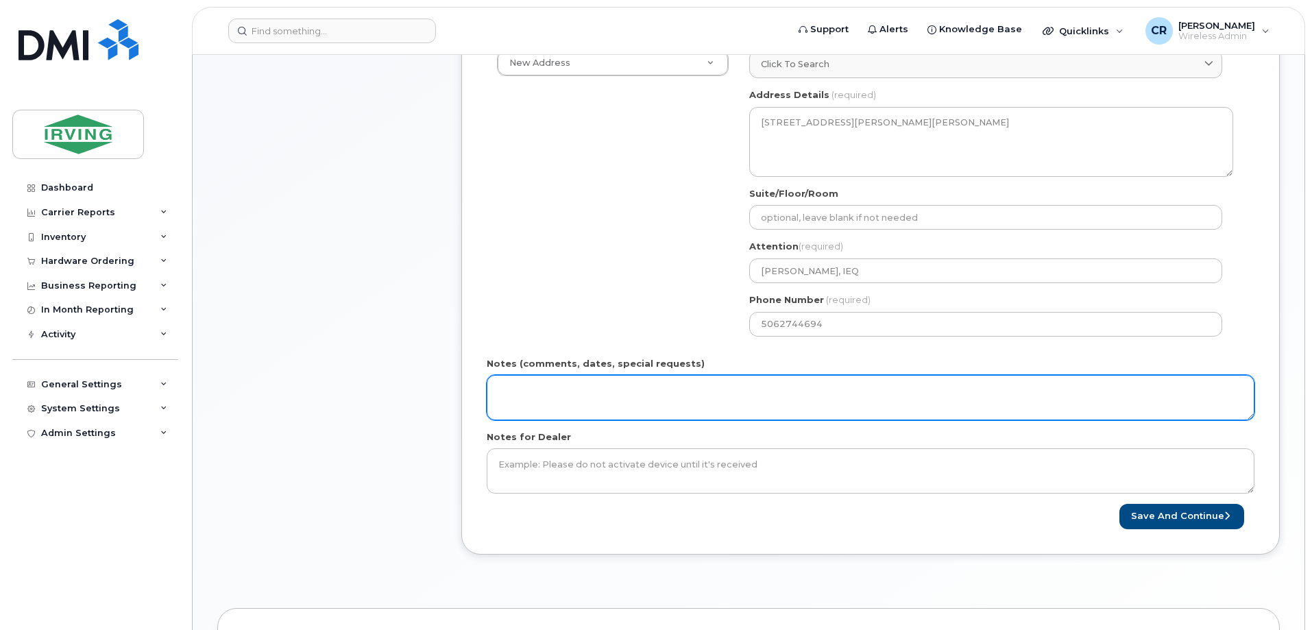
click at [531, 382] on textarea "Notes (comments, dates, special requests)" at bounding box center [871, 397] width 768 height 45
type textarea "O"
type textarea "r"
type textarea "Order#: Invoice Irving Equipment"
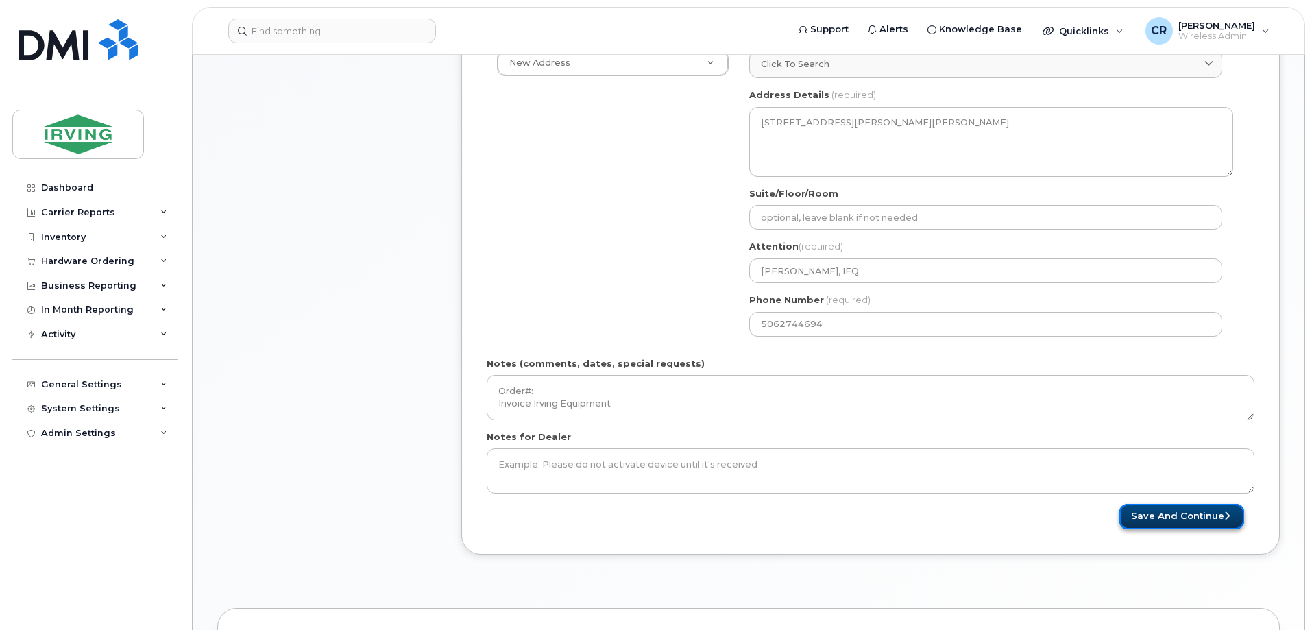
click at [1190, 529] on button "Save and Continue" at bounding box center [1182, 516] width 125 height 25
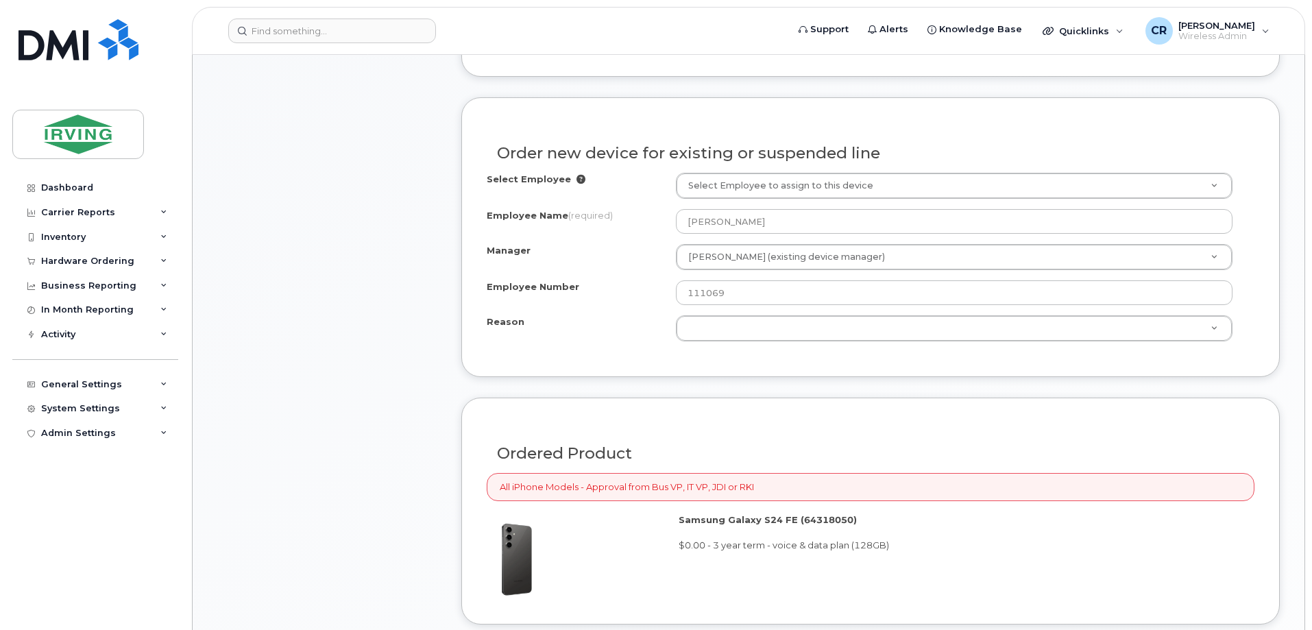
scroll to position [549, 0]
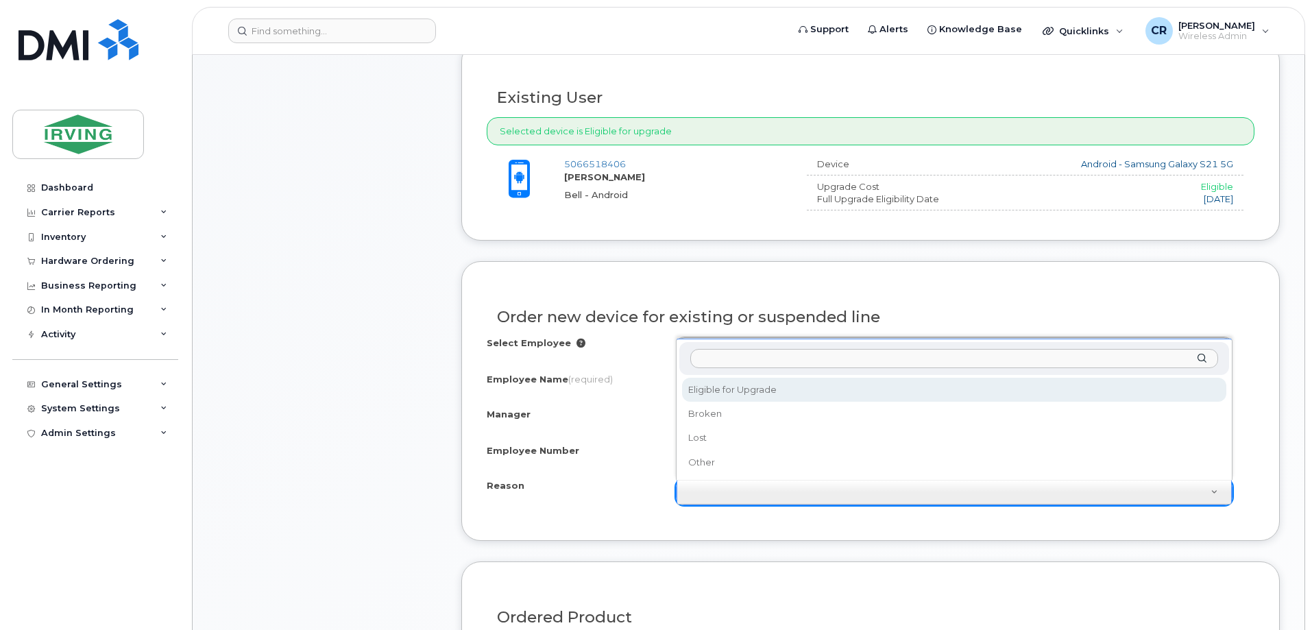
select select "eligible_for_upgrade"
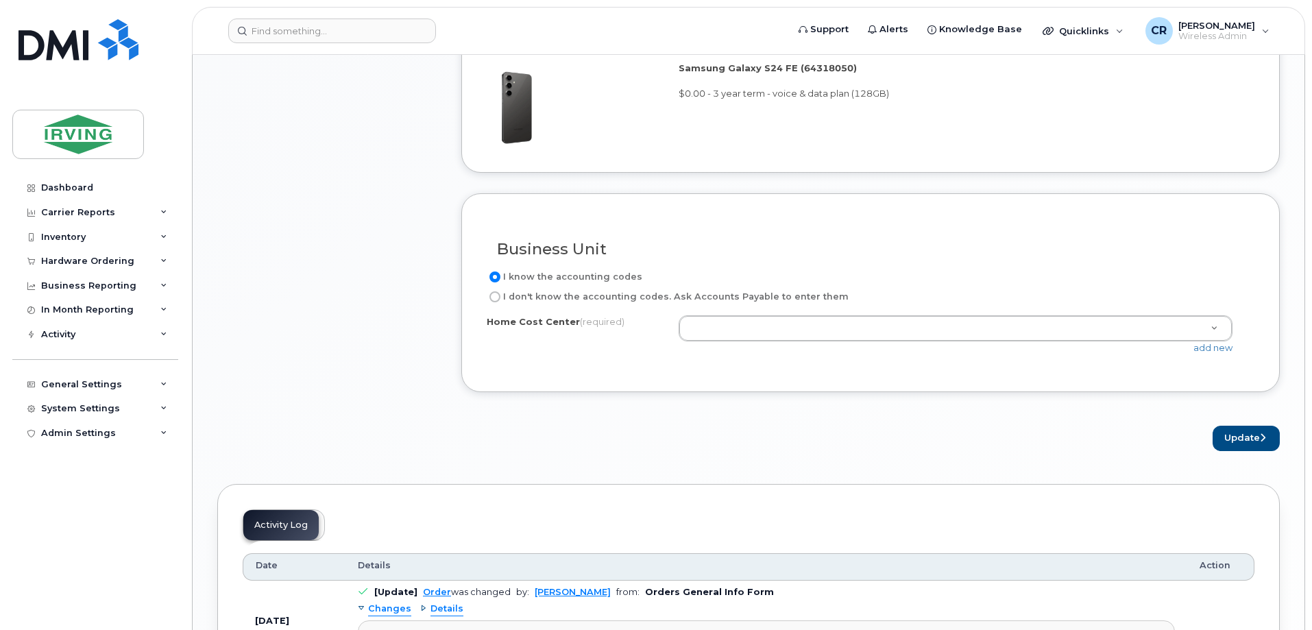
scroll to position [1166, 0]
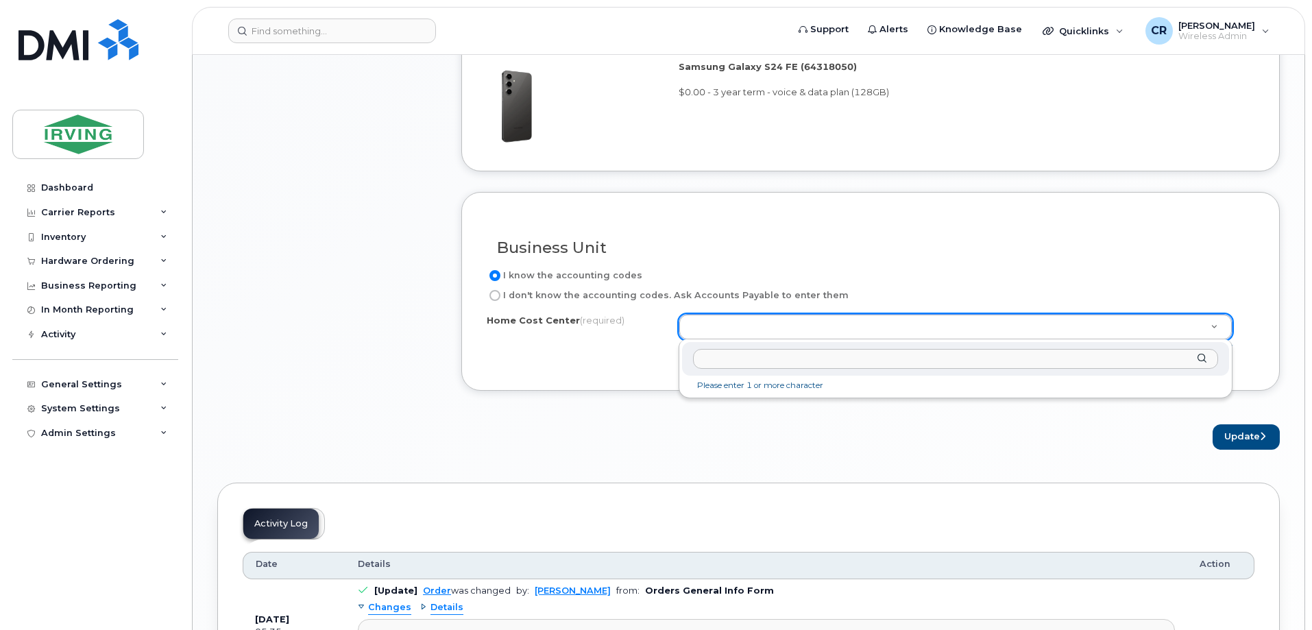
click at [751, 364] on input "text" at bounding box center [955, 359] width 525 height 20
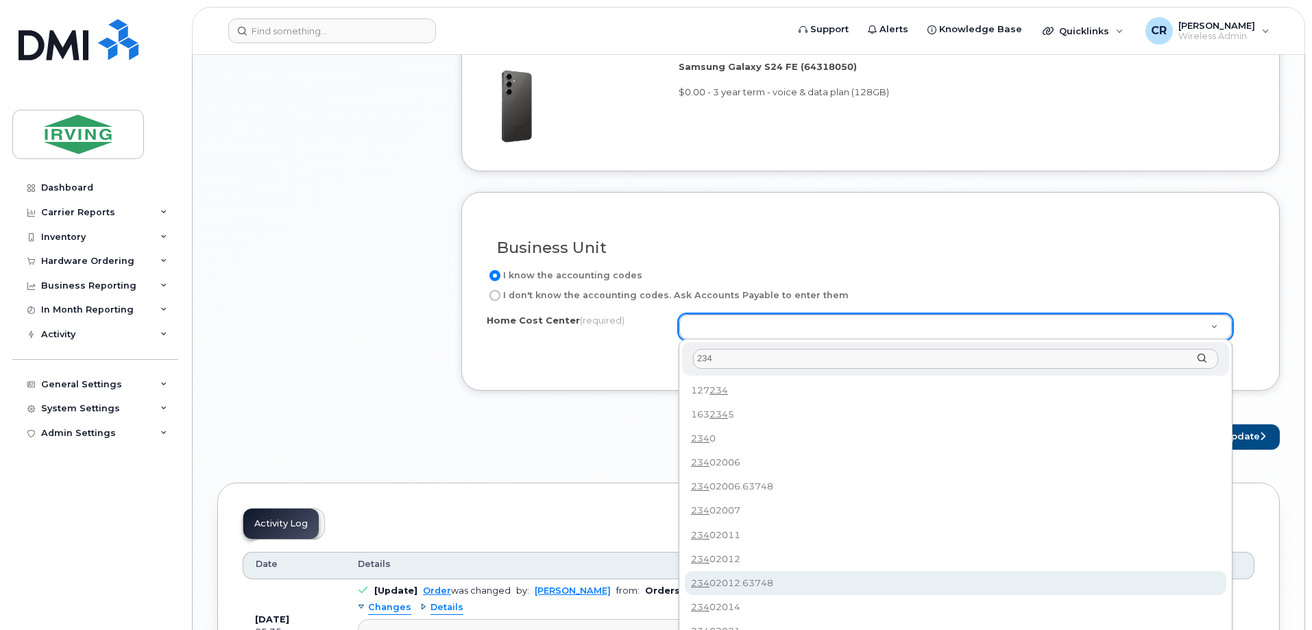
type input "234"
type input "23402012.63748"
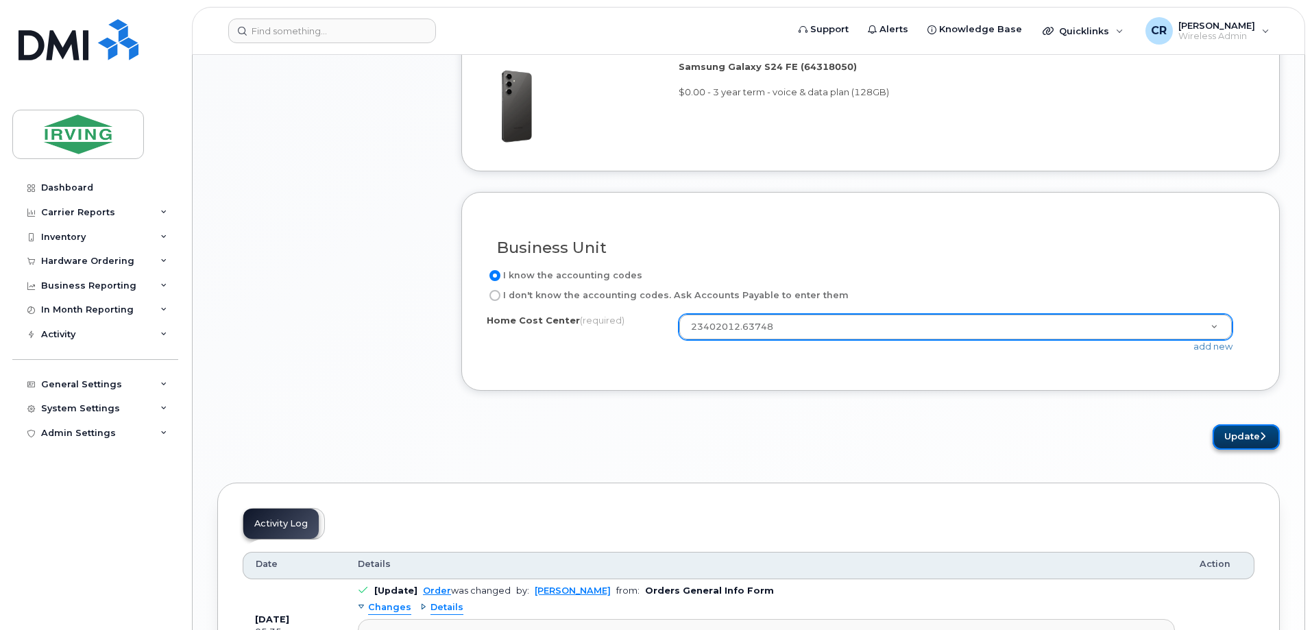
click at [1240, 428] on button "Update" at bounding box center [1246, 436] width 67 height 25
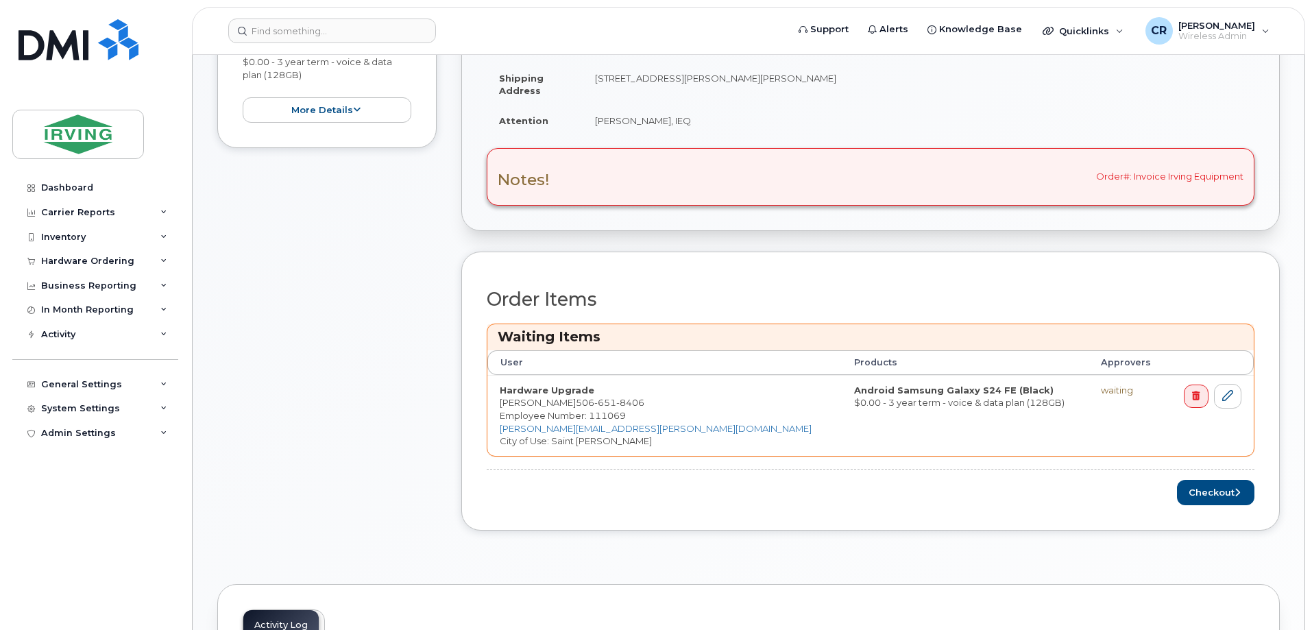
scroll to position [411, 0]
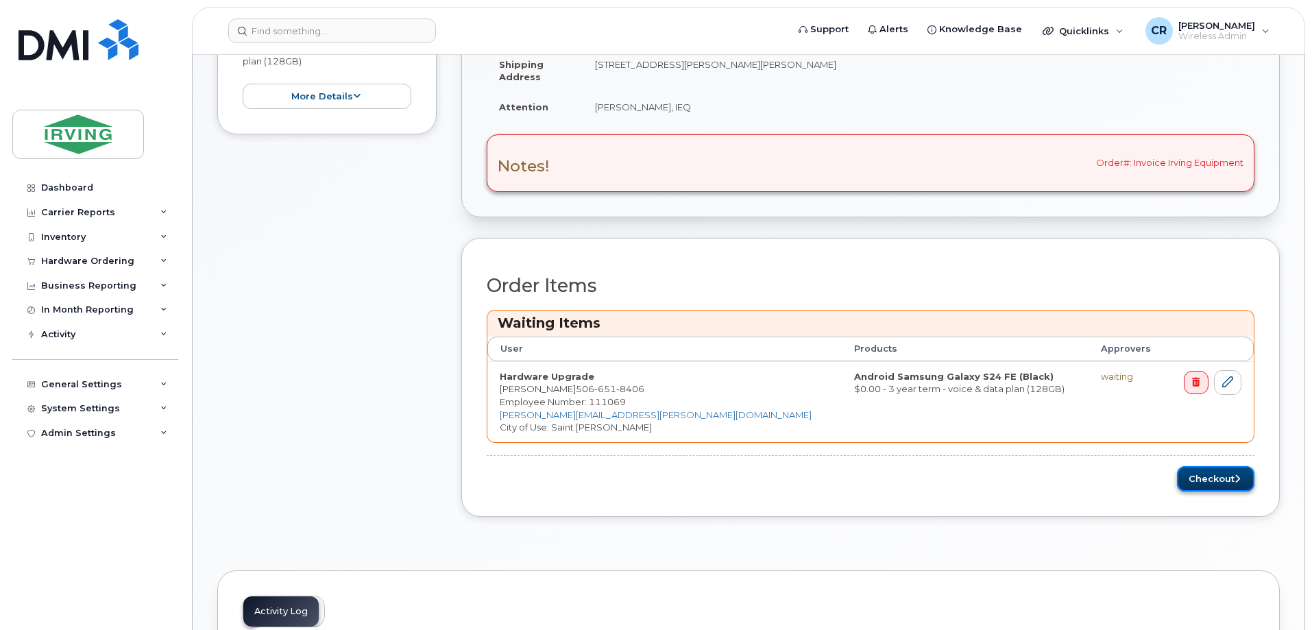
click at [1185, 481] on button "Checkout" at bounding box center [1215, 478] width 77 height 25
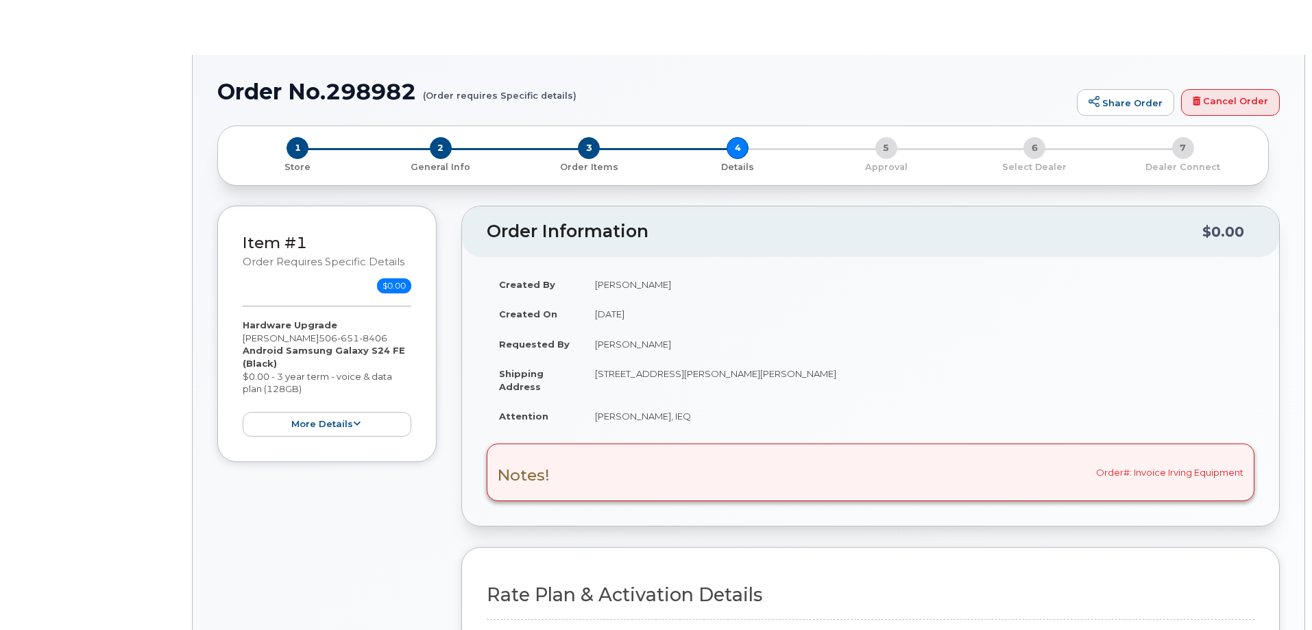
select select "Corp SmartShare 65 36M"
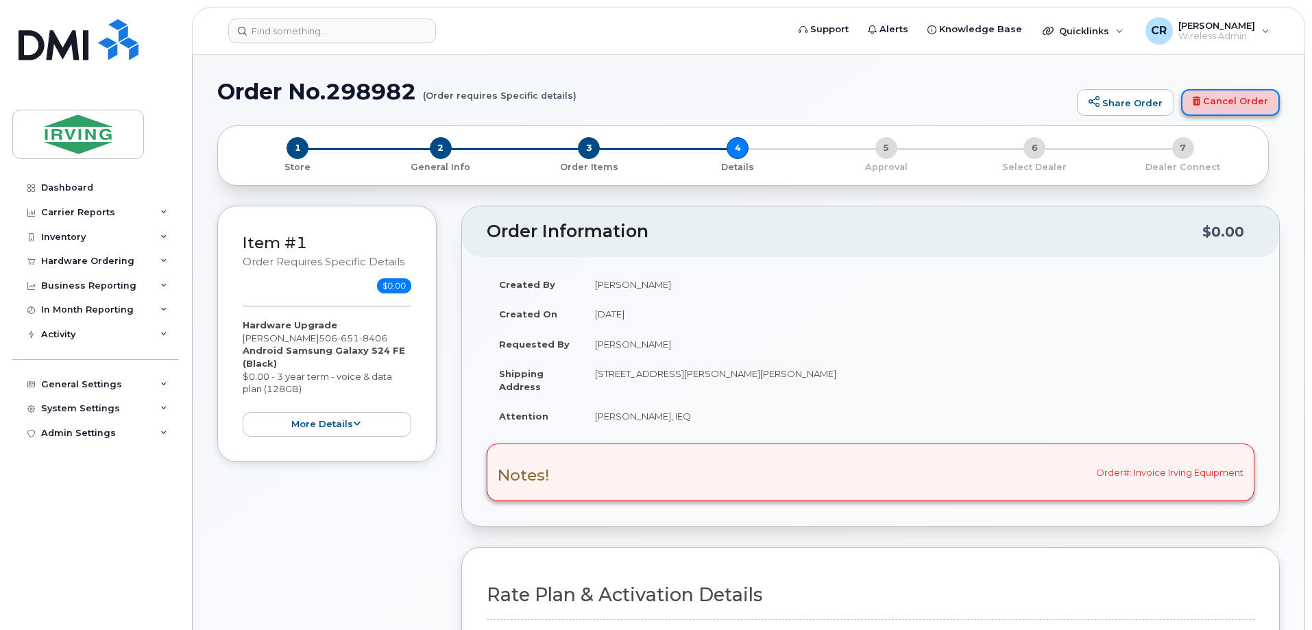
click at [1232, 96] on link "Cancel Order" at bounding box center [1231, 102] width 99 height 27
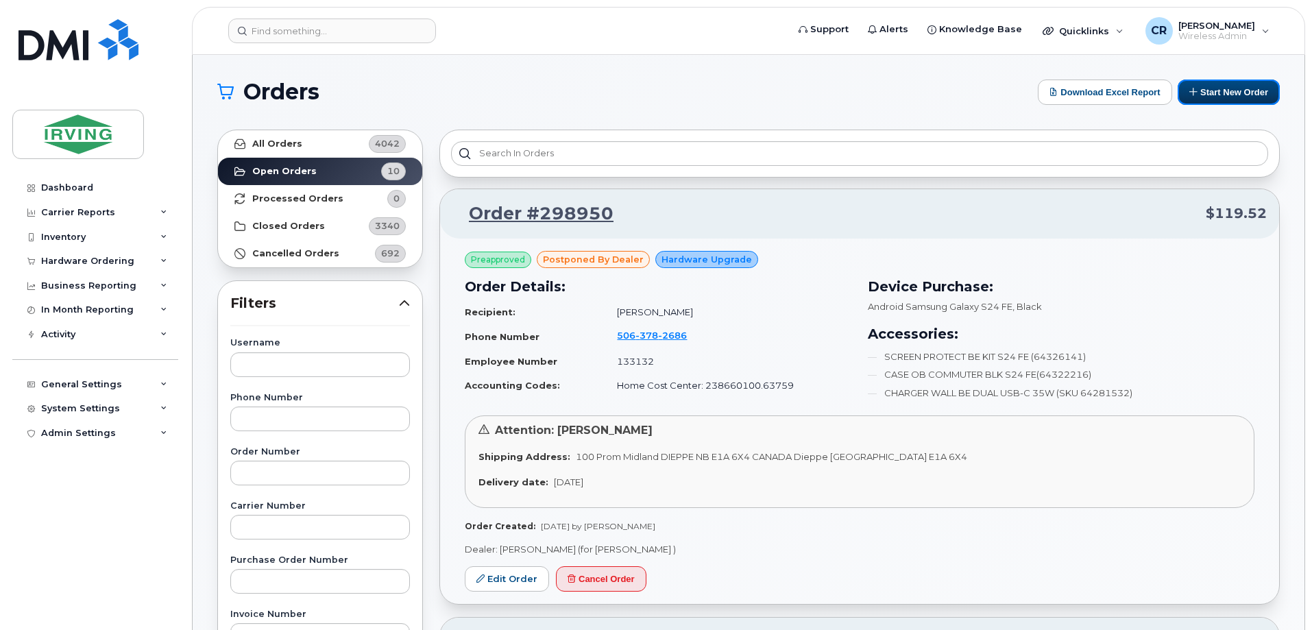
drag, startPoint x: 1199, startPoint y: 90, endPoint x: 860, endPoint y: 261, distance: 379.7
click at [1199, 90] on button "Start New Order" at bounding box center [1229, 92] width 102 height 25
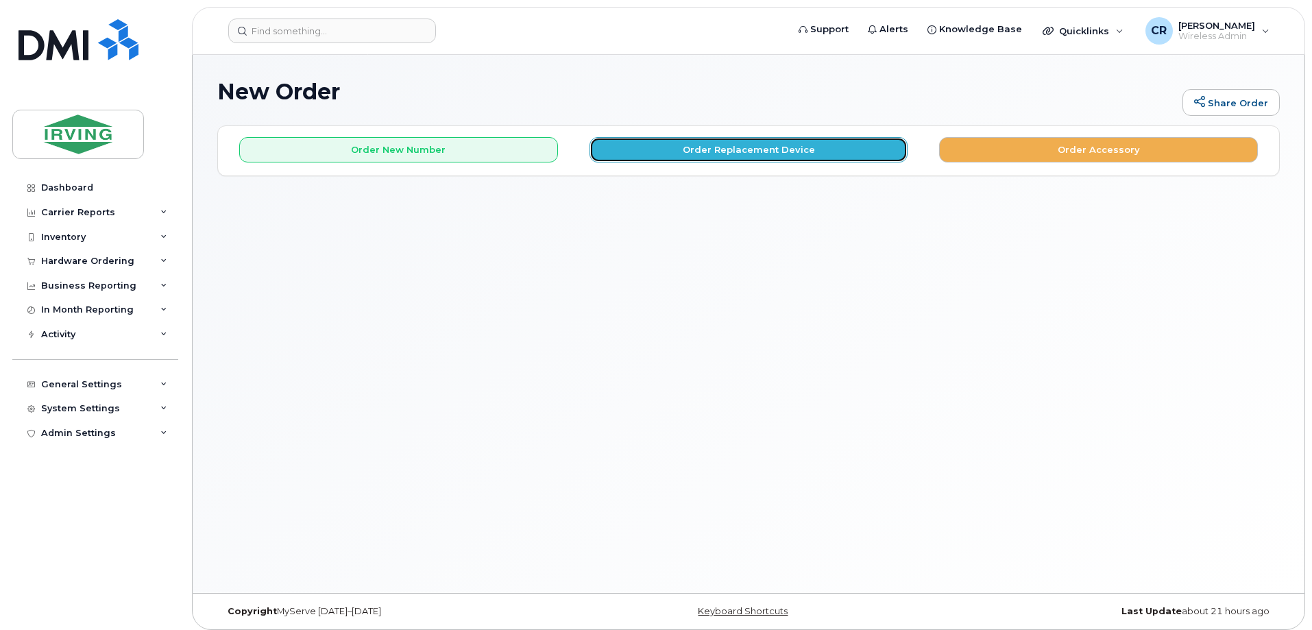
click at [749, 150] on button "Order Replacement Device" at bounding box center [749, 149] width 319 height 25
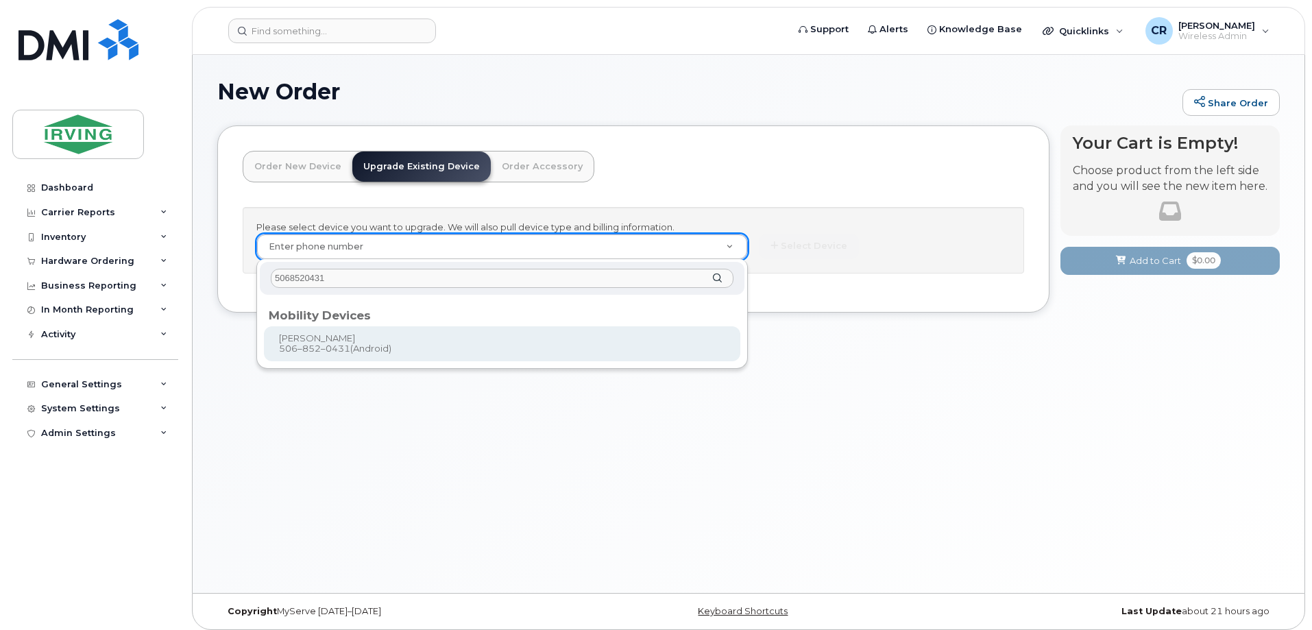
type input "5068520431"
type input "698921"
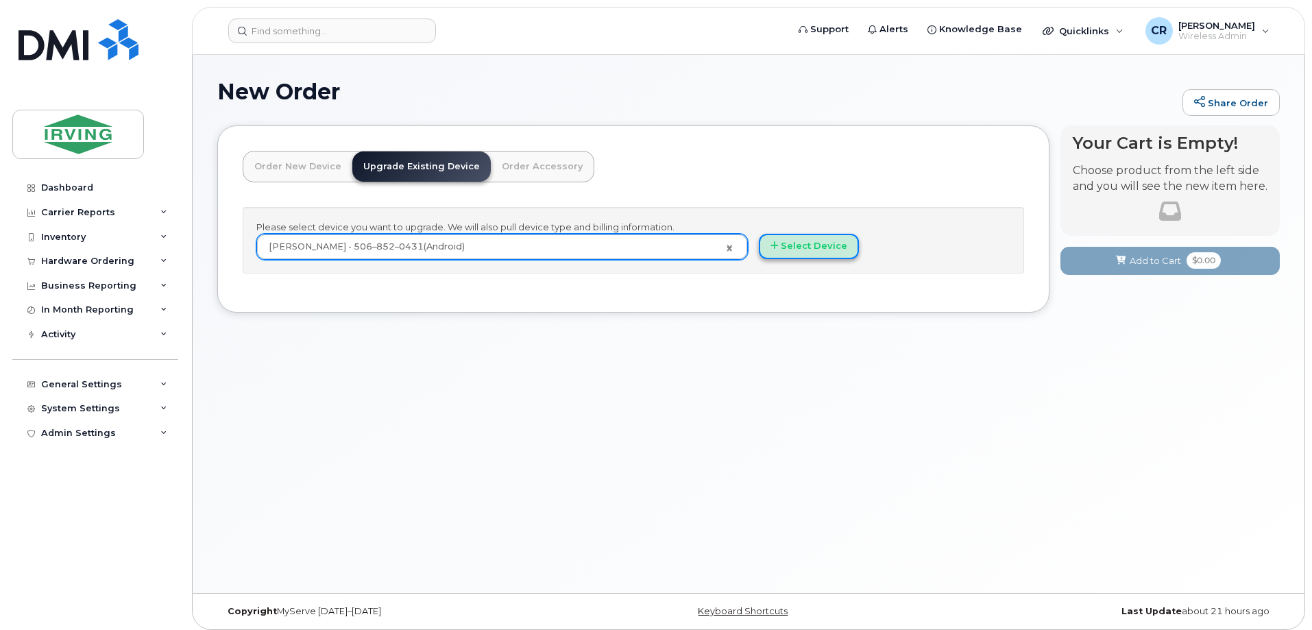
click at [801, 249] on button "Select Device" at bounding box center [809, 246] width 100 height 25
